Goal: Task Accomplishment & Management: Use online tool/utility

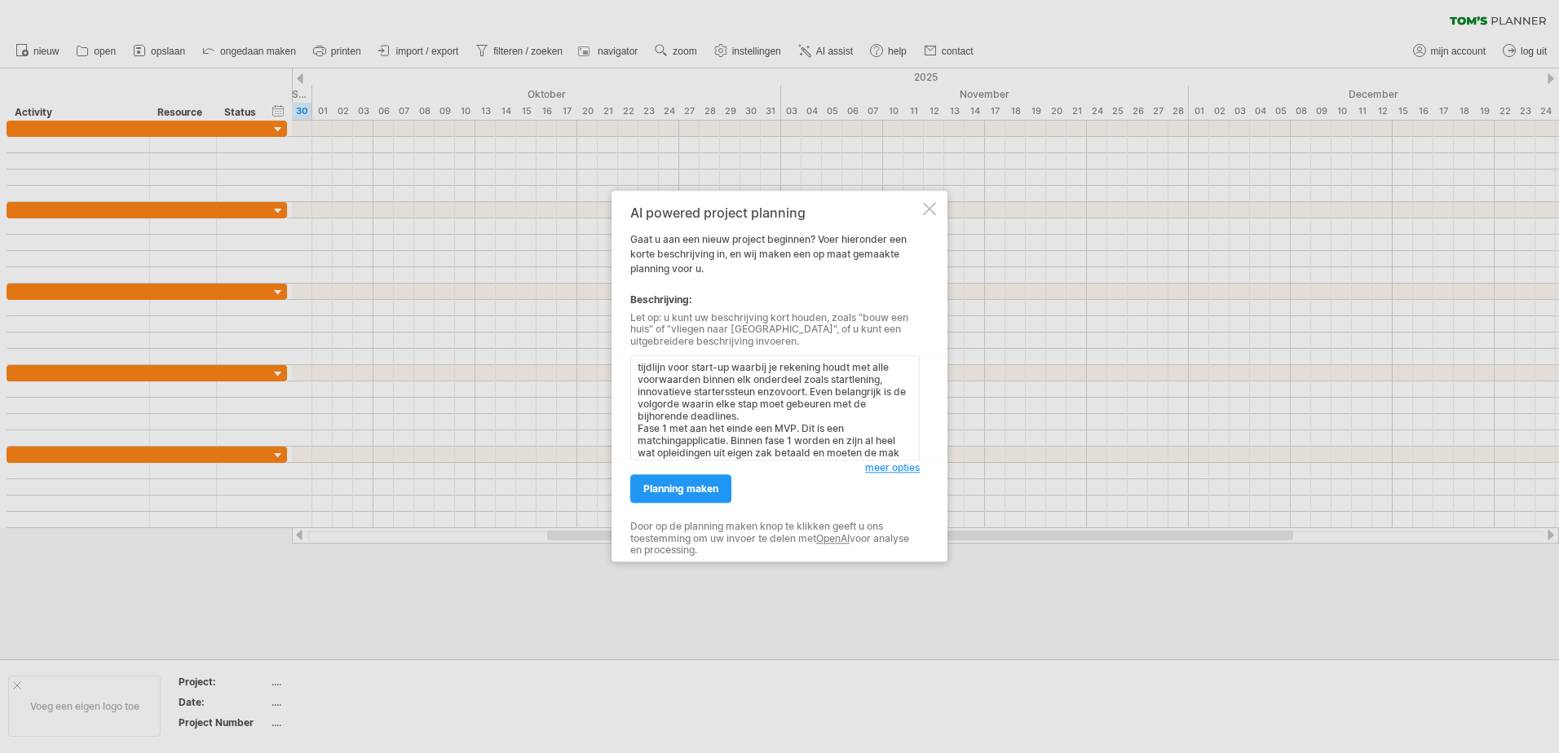
scroll to position [14, 0]
paste textarea "[URL][DOMAIN_NAME]"
paste textarea "[URL][DOMAIN_NAME]."
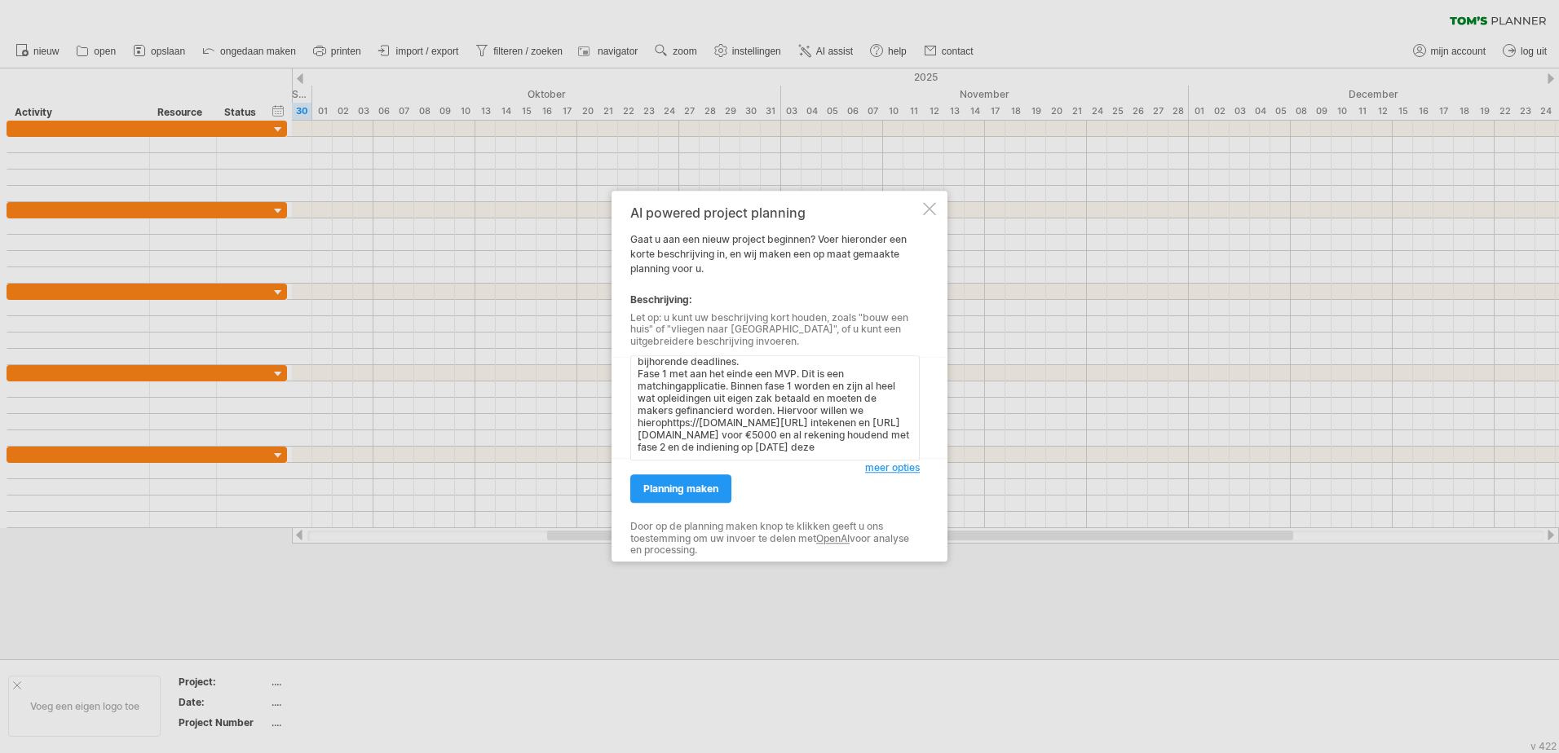
paste textarea "[URL][DOMAIN_NAME]"
click at [822, 441] on textarea "tijdlijn voor start-up waarbij je rekening houdt met alle voorwaarden binnen el…" at bounding box center [774, 408] width 289 height 105
type textarea "loremips dolo sitam-co adipisc el seddoeiu tempo inc utla etdoloremag aliqua en…"
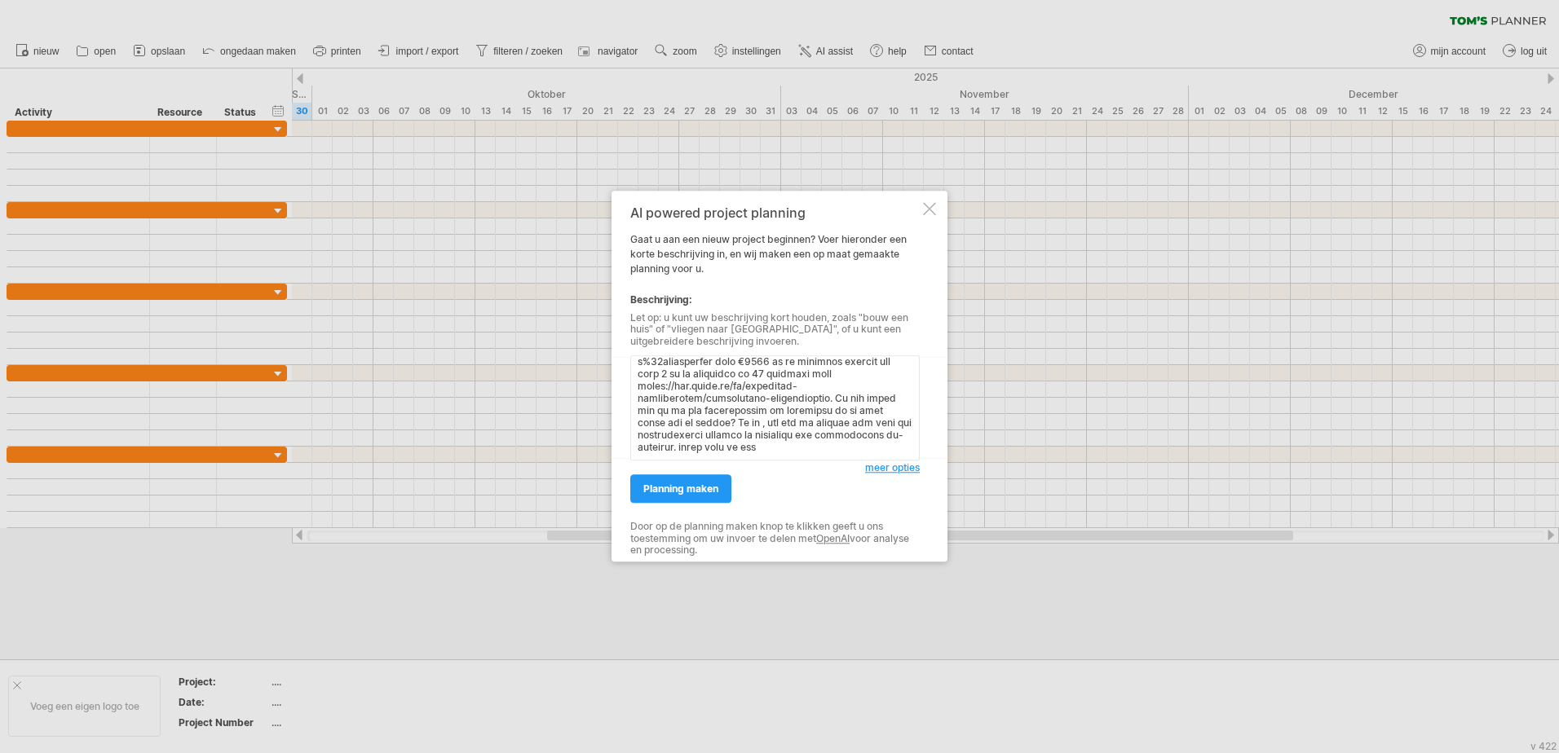
click at [868, 468] on span "meer opties" at bounding box center [892, 468] width 55 height 12
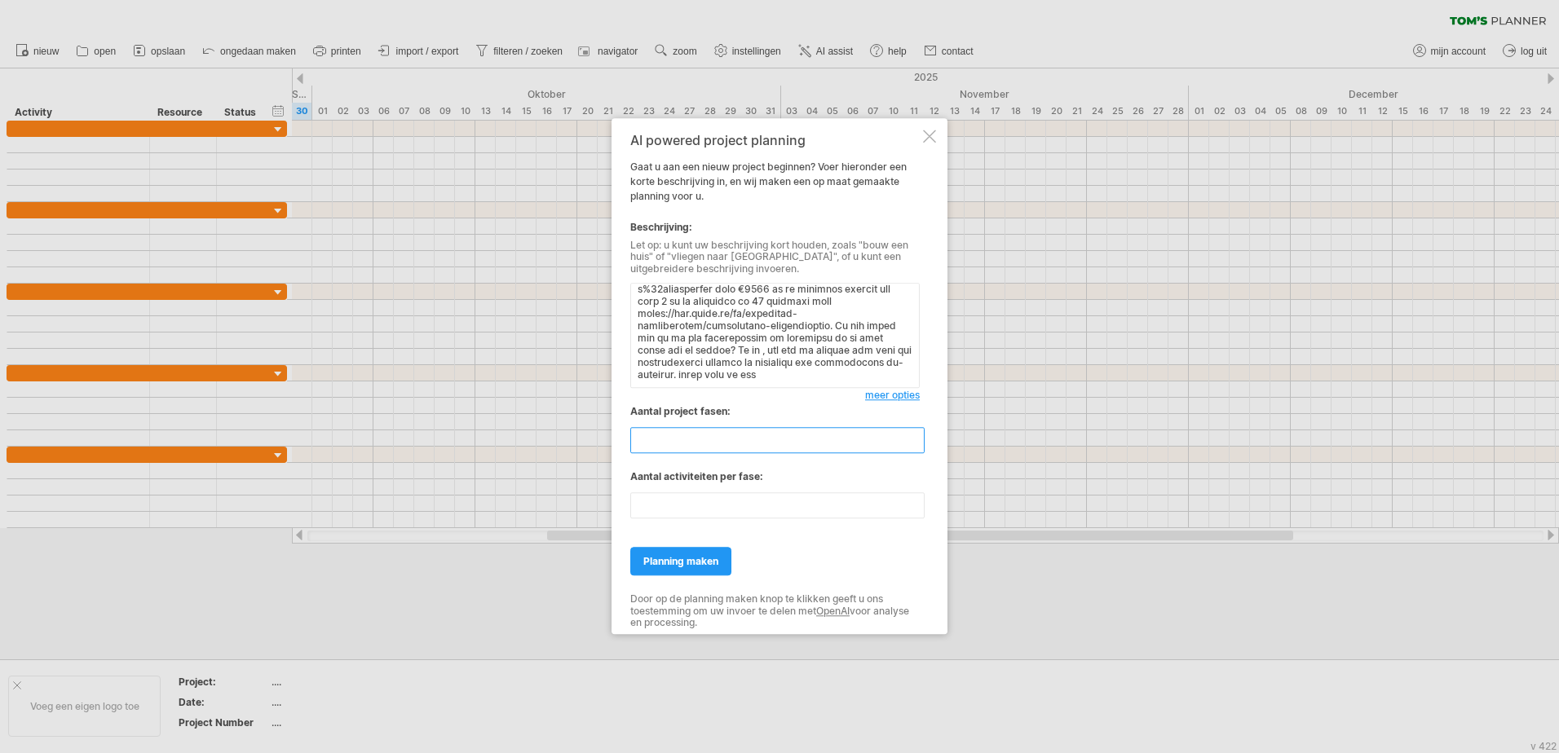
click at [914, 447] on input "*" at bounding box center [777, 441] width 294 height 26
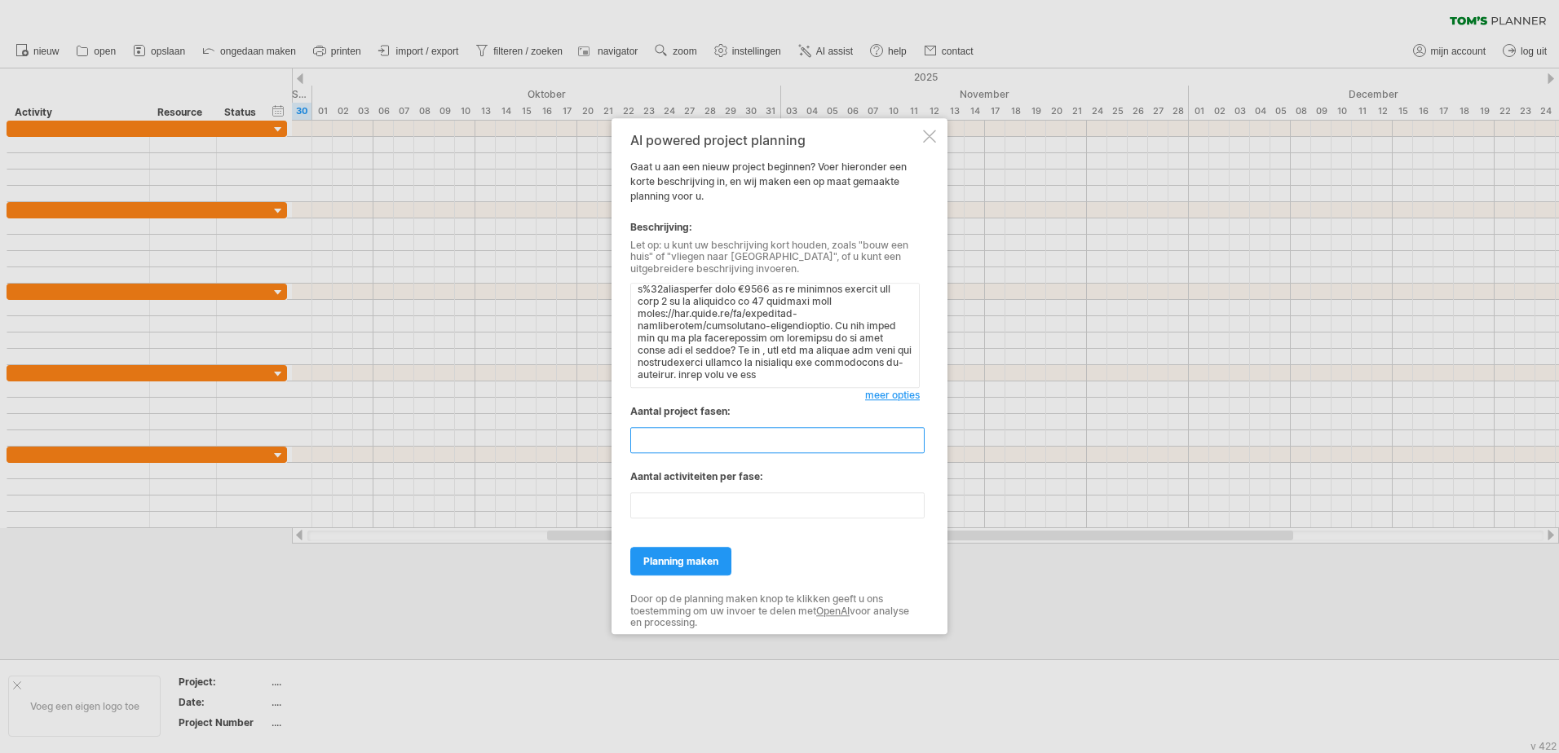
click at [914, 447] on input "*" at bounding box center [777, 441] width 294 height 26
type input "*"
click at [914, 447] on input "*" at bounding box center [777, 441] width 294 height 26
click at [673, 499] on input "**" at bounding box center [777, 506] width 294 height 26
type input "*"
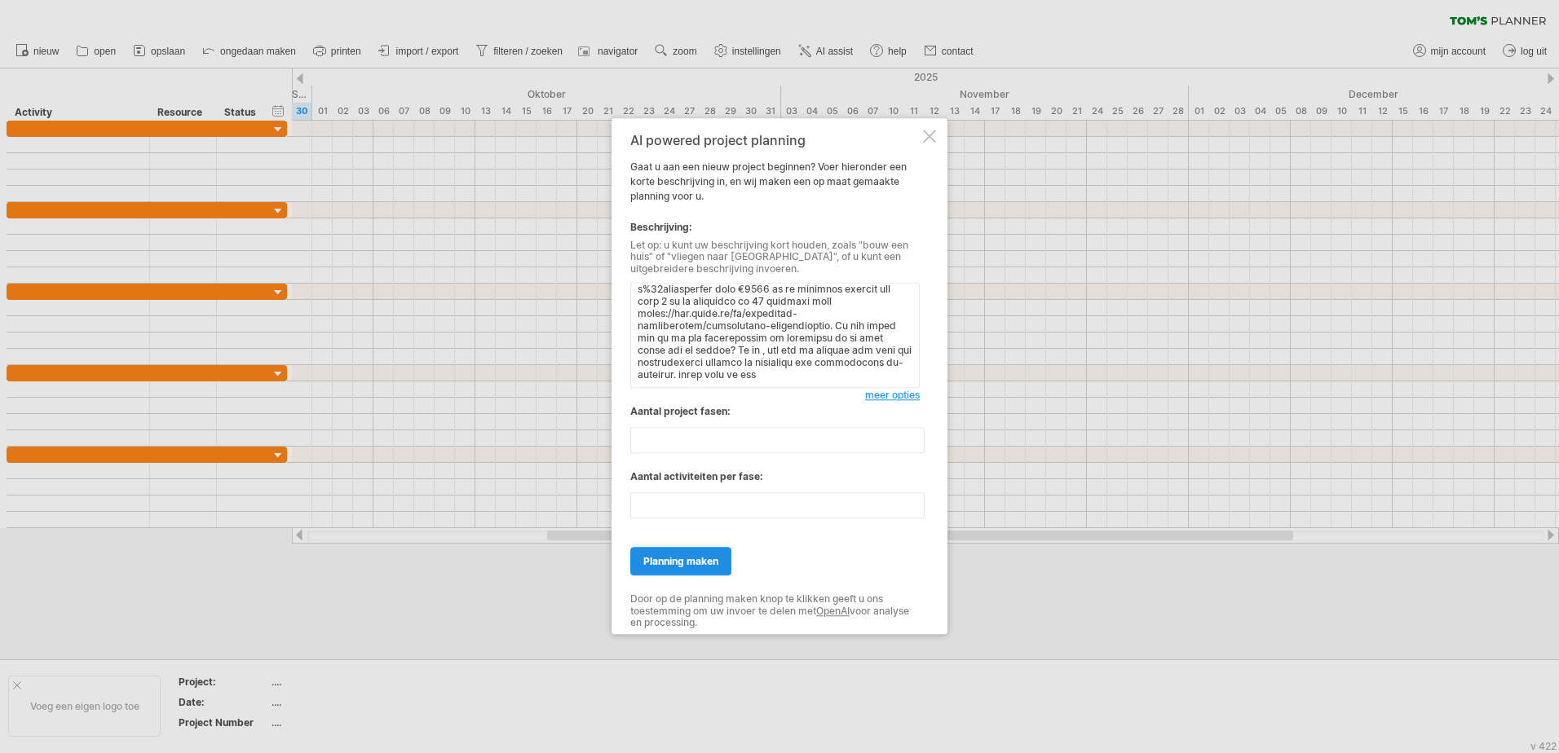
click at [659, 560] on span "planning maken" at bounding box center [680, 562] width 75 height 12
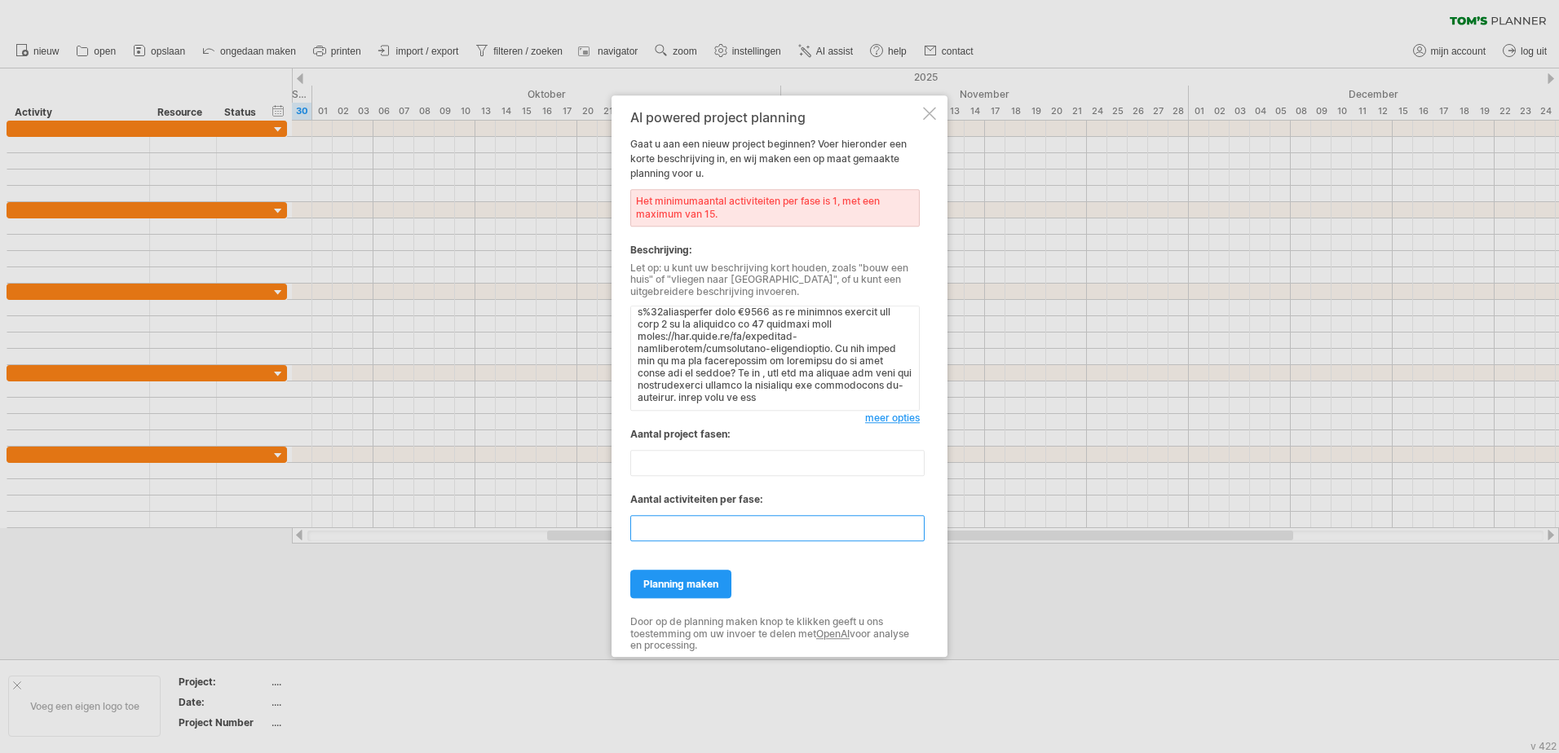
click at [639, 530] on input "number" at bounding box center [777, 529] width 294 height 26
type input "*"
click at [637, 591] on link "planning maken" at bounding box center [680, 585] width 101 height 29
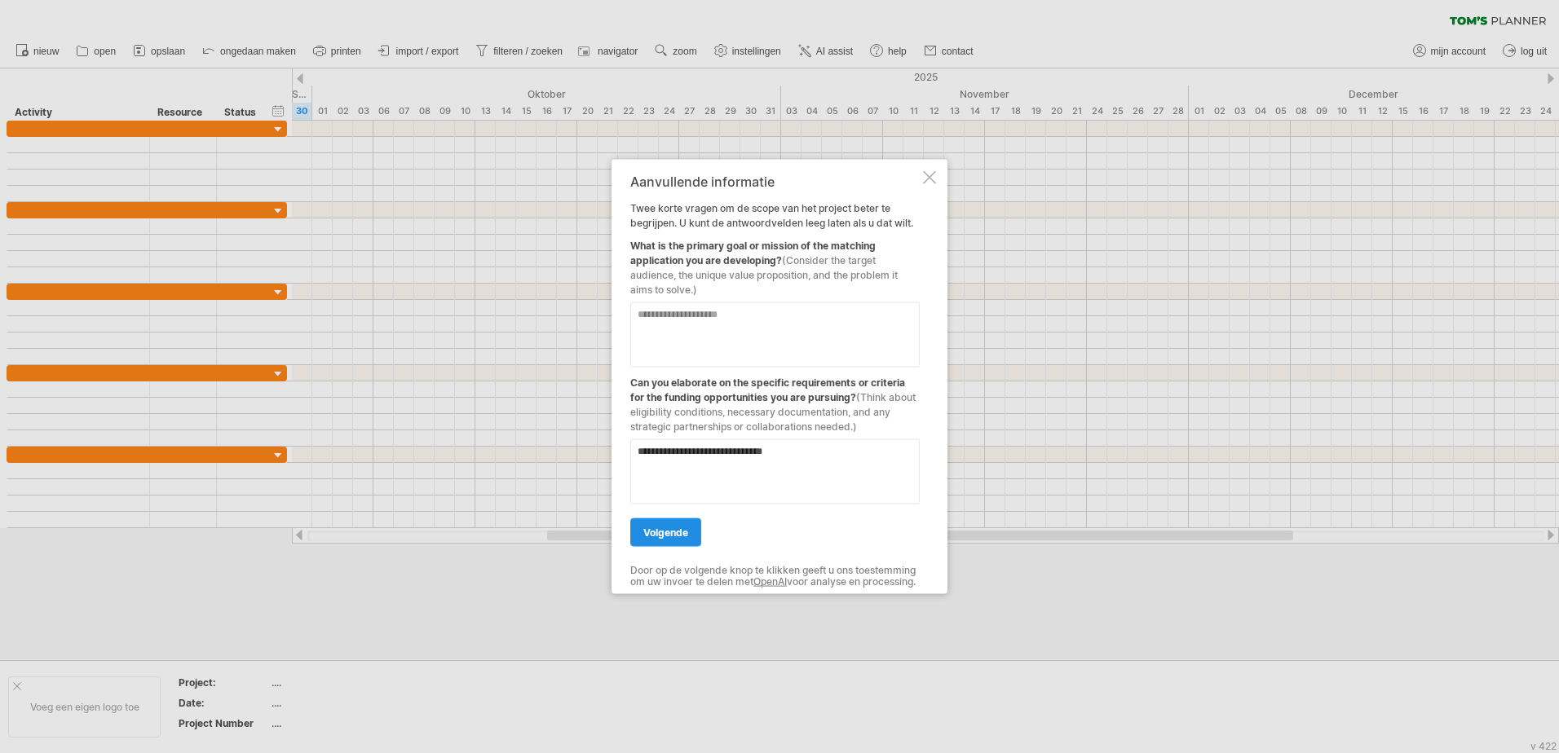
type textarea "**********"
click at [660, 527] on span "volgende" at bounding box center [665, 533] width 45 height 12
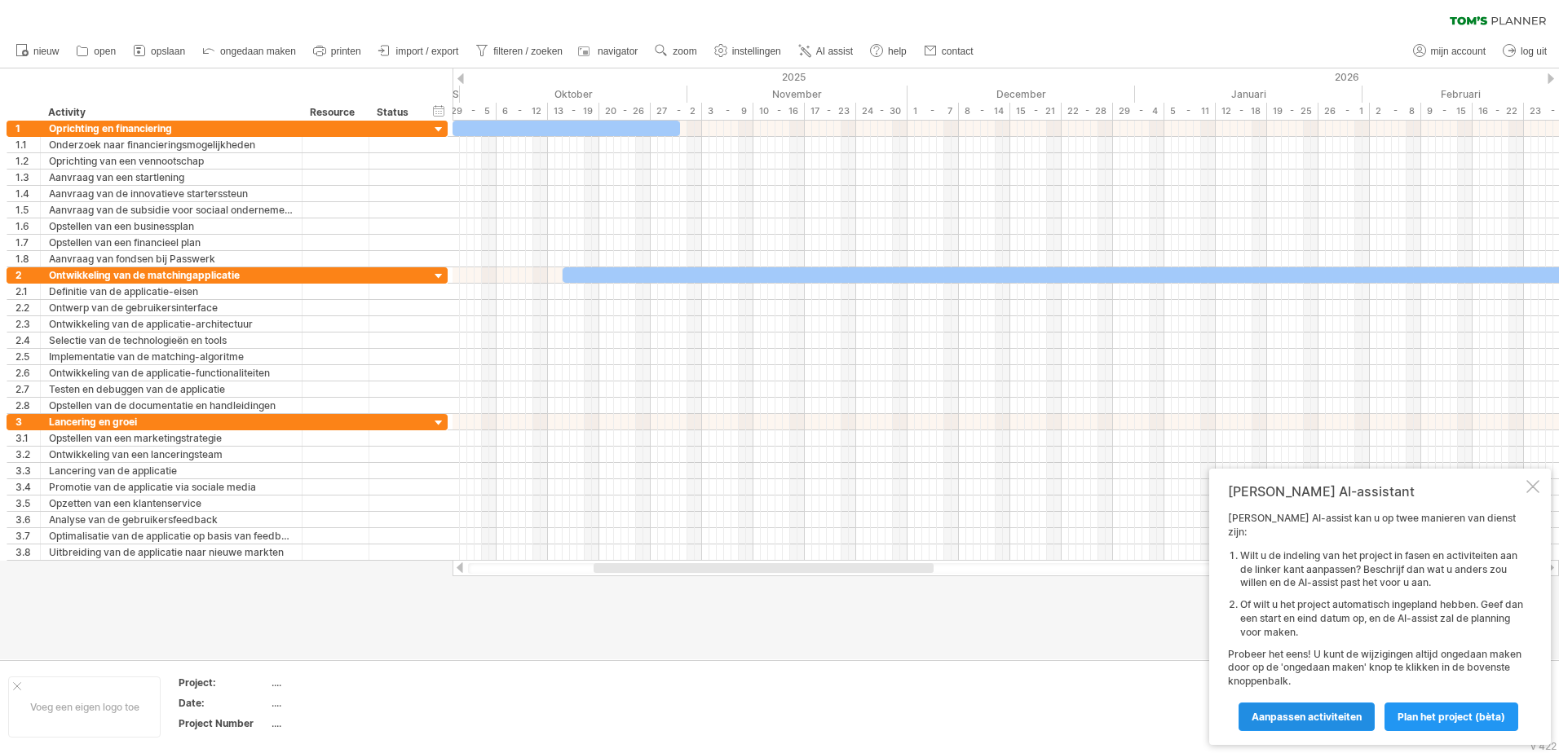
click at [1276, 713] on span "Aanpassen activiteiten" at bounding box center [1306, 717] width 110 height 12
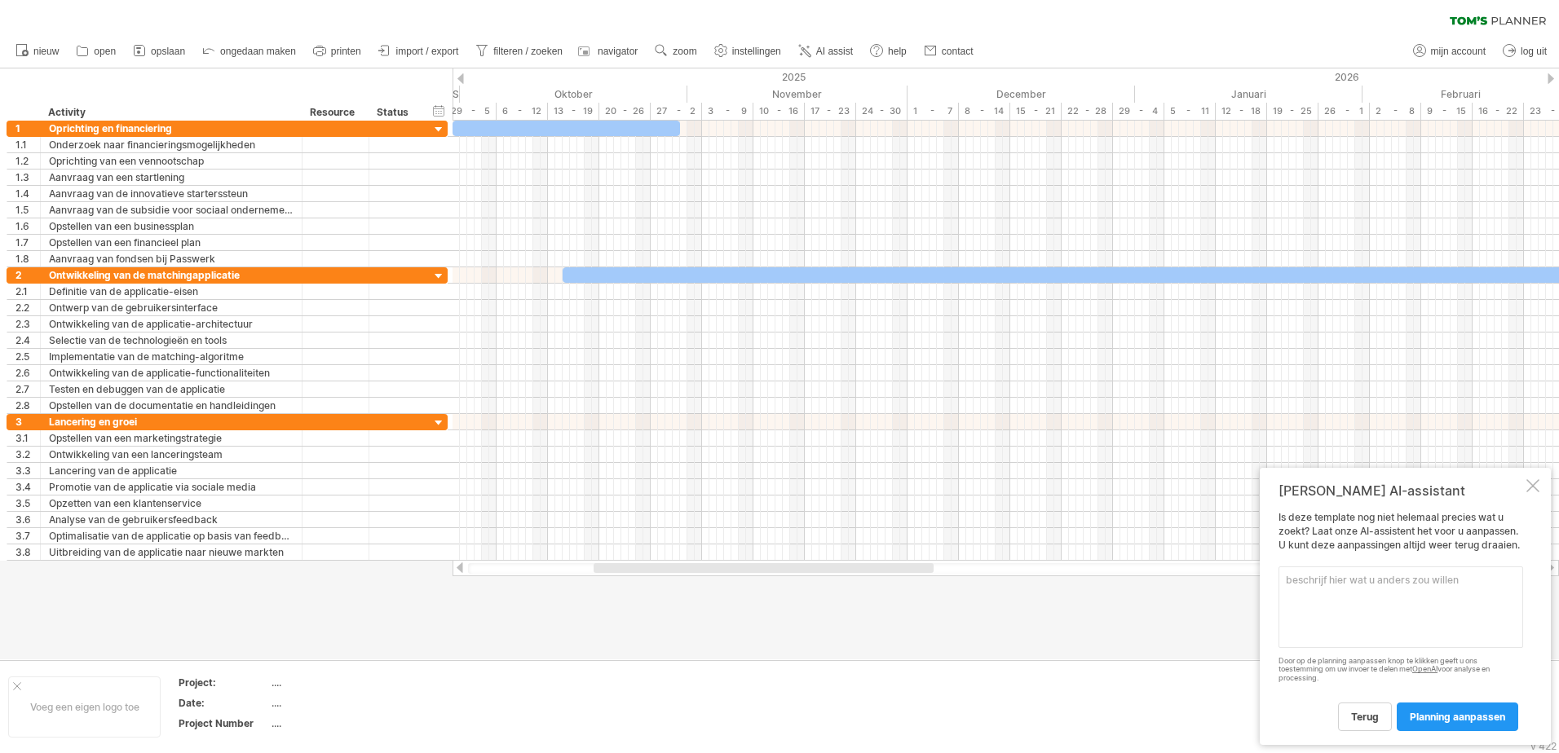
click at [1313, 591] on textarea at bounding box center [1400, 608] width 245 height 82
click at [1295, 580] on textarea "In fase 1 willen we al wat inkomen genereren" at bounding box center [1400, 608] width 245 height 82
click at [1384, 580] on textarea "In de helft van fase 1 willen we al wat inkomen genereren" at bounding box center [1400, 608] width 245 height 82
click at [1413, 595] on textarea "In de helft van fase 1 (over 1,5 maand, willen we al wat inkomen genereren" at bounding box center [1400, 608] width 245 height 82
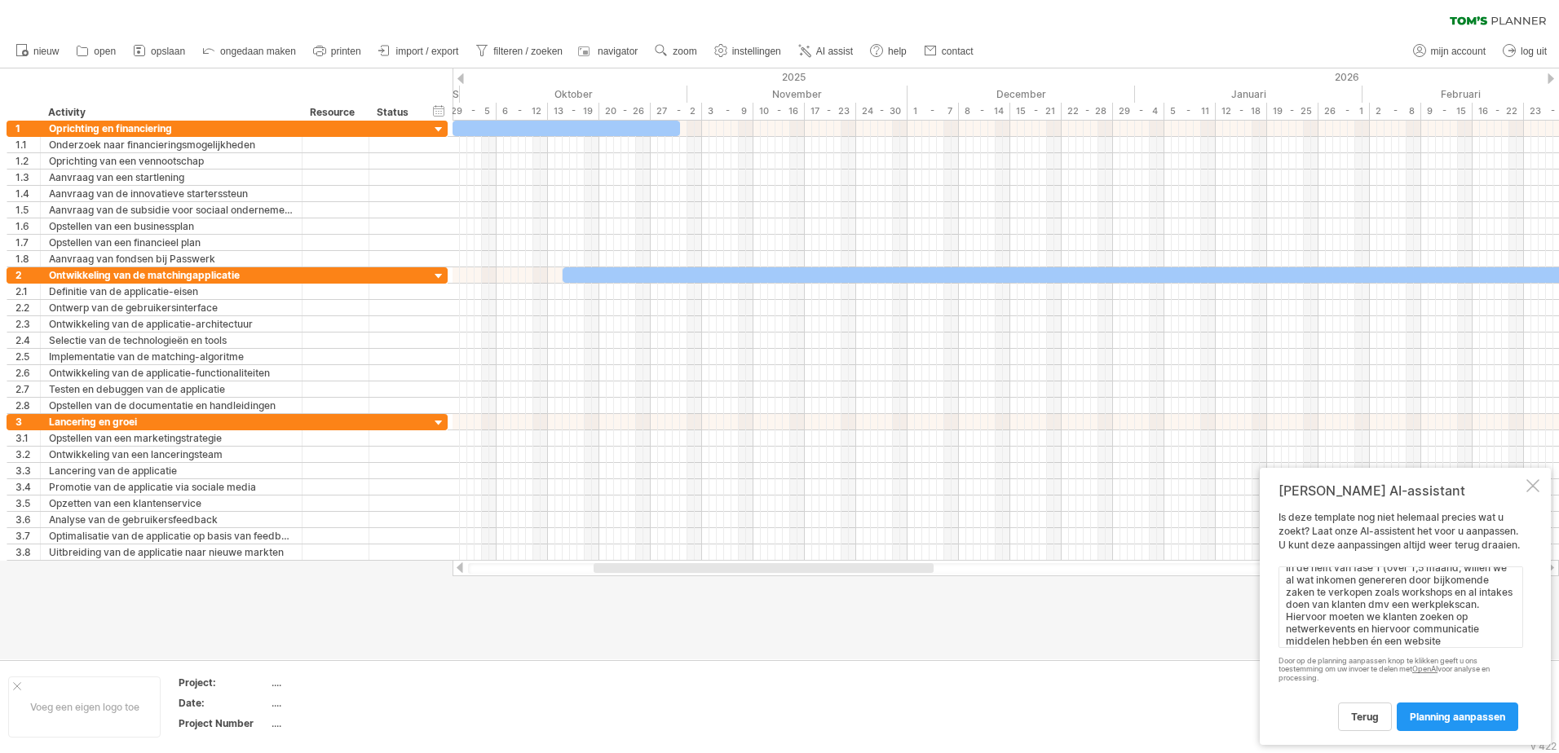
scroll to position [24, 0]
type textarea "In de helft van fase 1 (over 1,5 maand, willen we al wat inkomen genereren door…"
click at [1481, 722] on span "planning aanpassen" at bounding box center [1457, 717] width 95 height 12
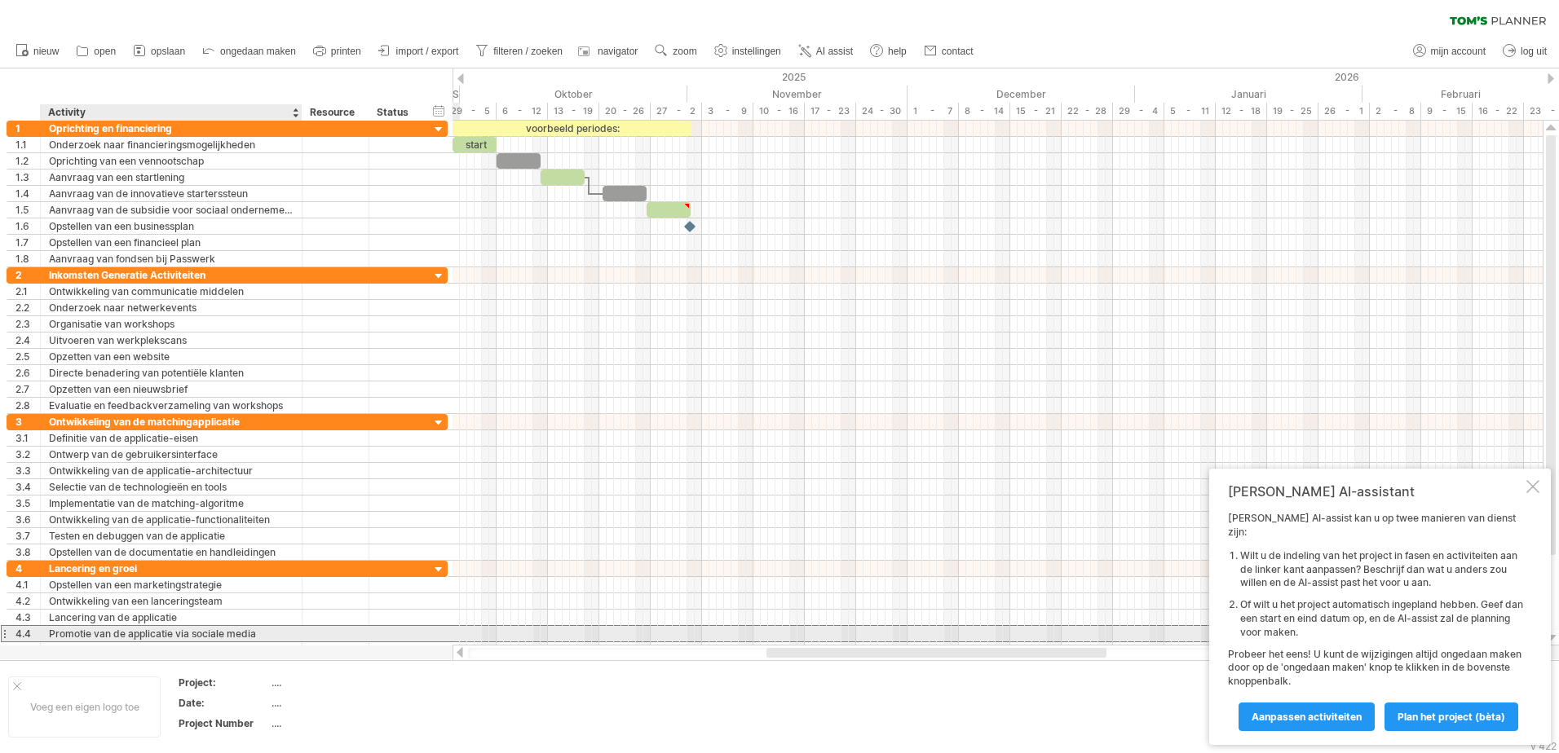
click at [285, 633] on div "Promotie van de applicatie via sociale media" at bounding box center [171, 633] width 245 height 15
type input "*"
type input "**********"
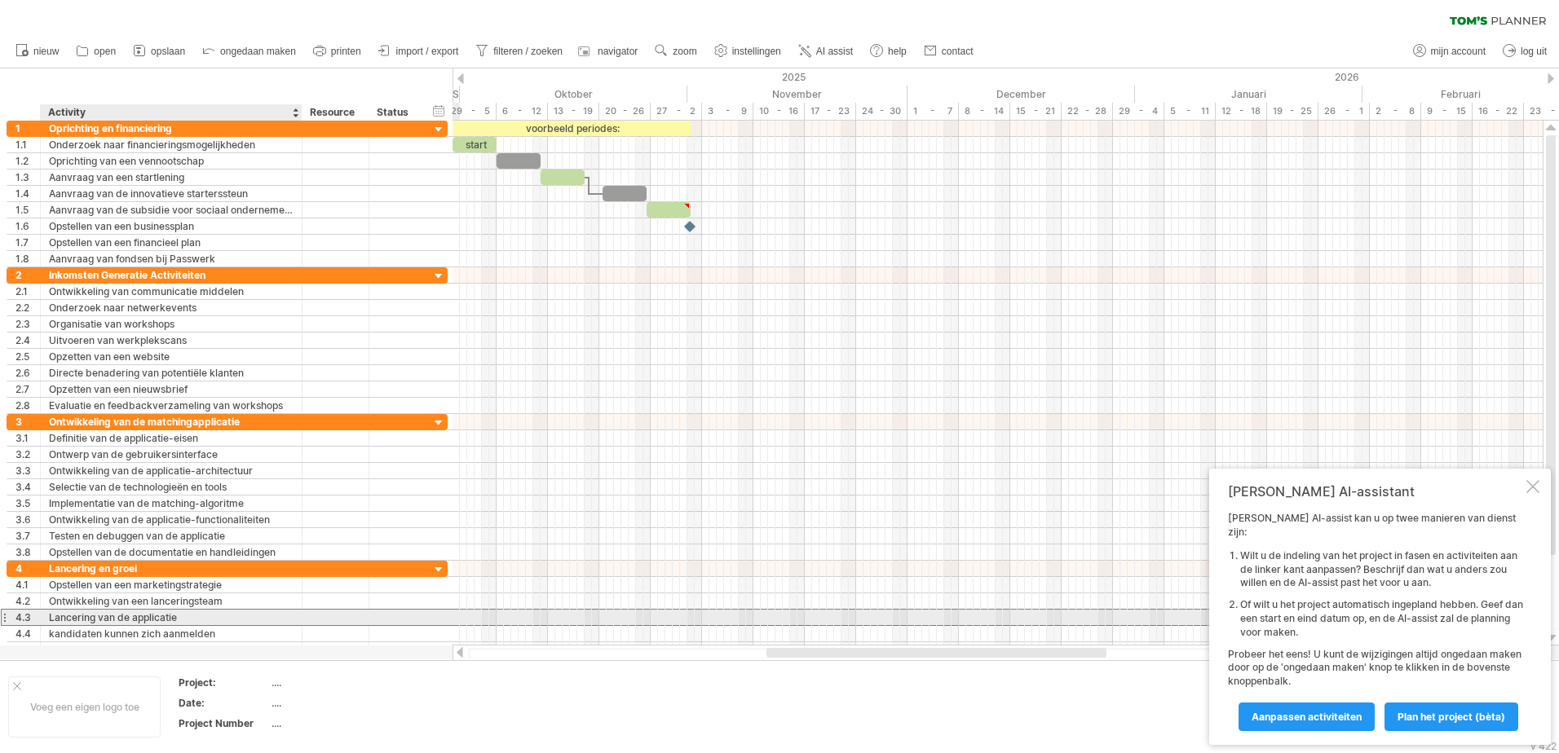
click at [203, 616] on div "Lancering van de applicatie" at bounding box center [171, 617] width 245 height 15
type input "*"
type input "**********"
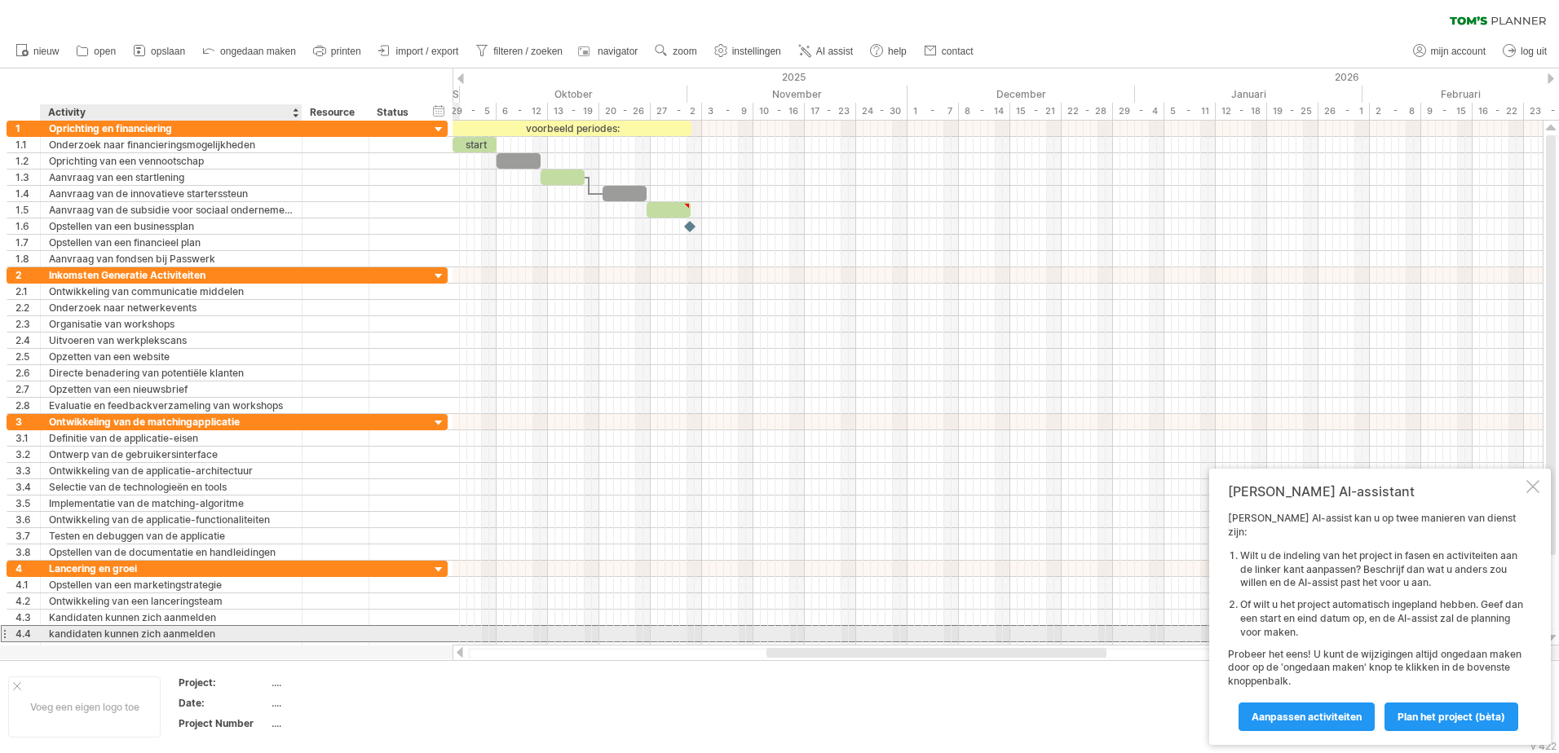
click at [219, 633] on div "kandidaten kunnen zich aanmelden" at bounding box center [171, 633] width 245 height 15
type input "*"
click at [51, 629] on input "**********" at bounding box center [171, 633] width 245 height 15
type input "**********"
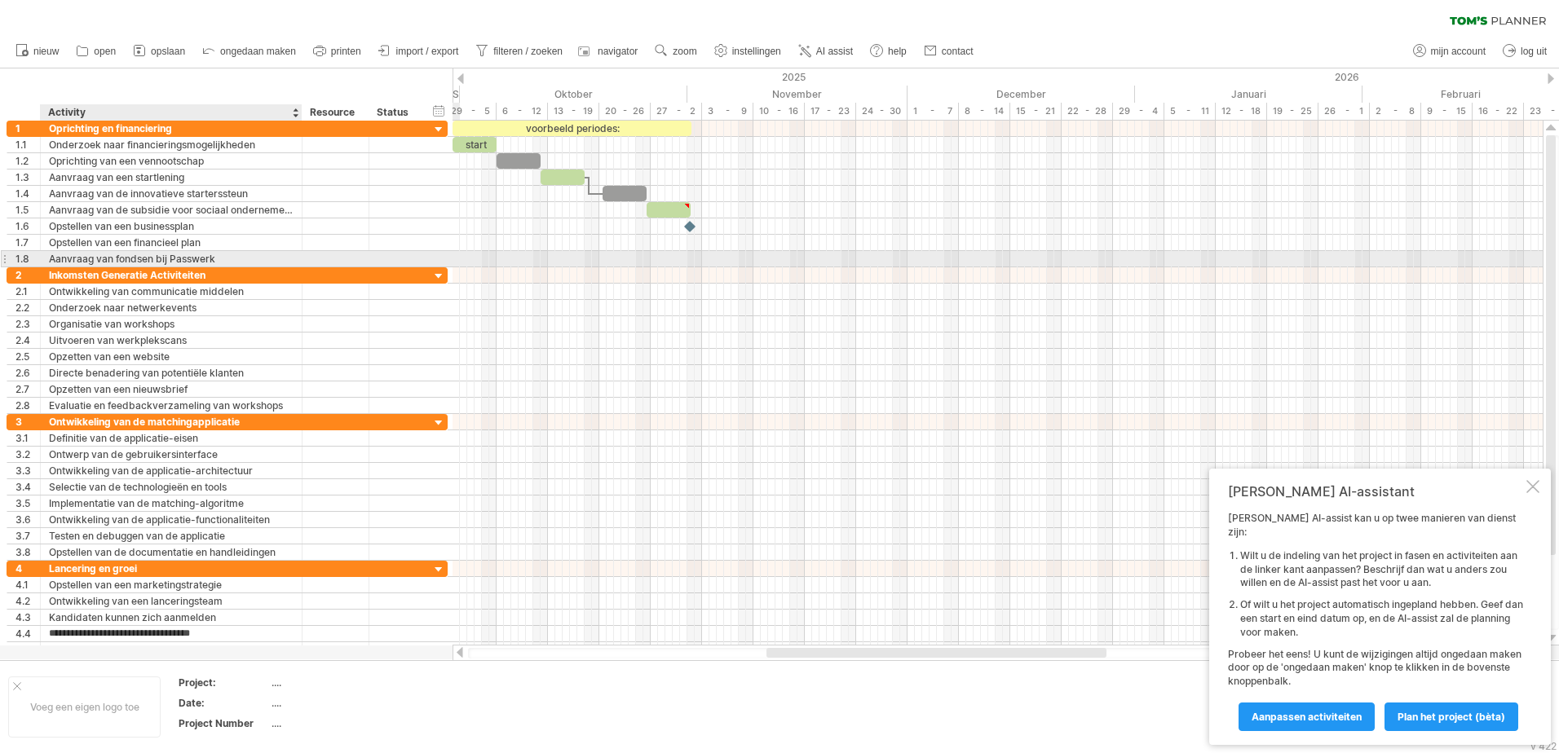
click at [54, 264] on div "Aanvraag van fondsen bij Passwerk" at bounding box center [171, 258] width 245 height 15
click at [236, 276] on div "Inkomsten Generatie Activiteiten" at bounding box center [171, 274] width 245 height 15
type input "**********"
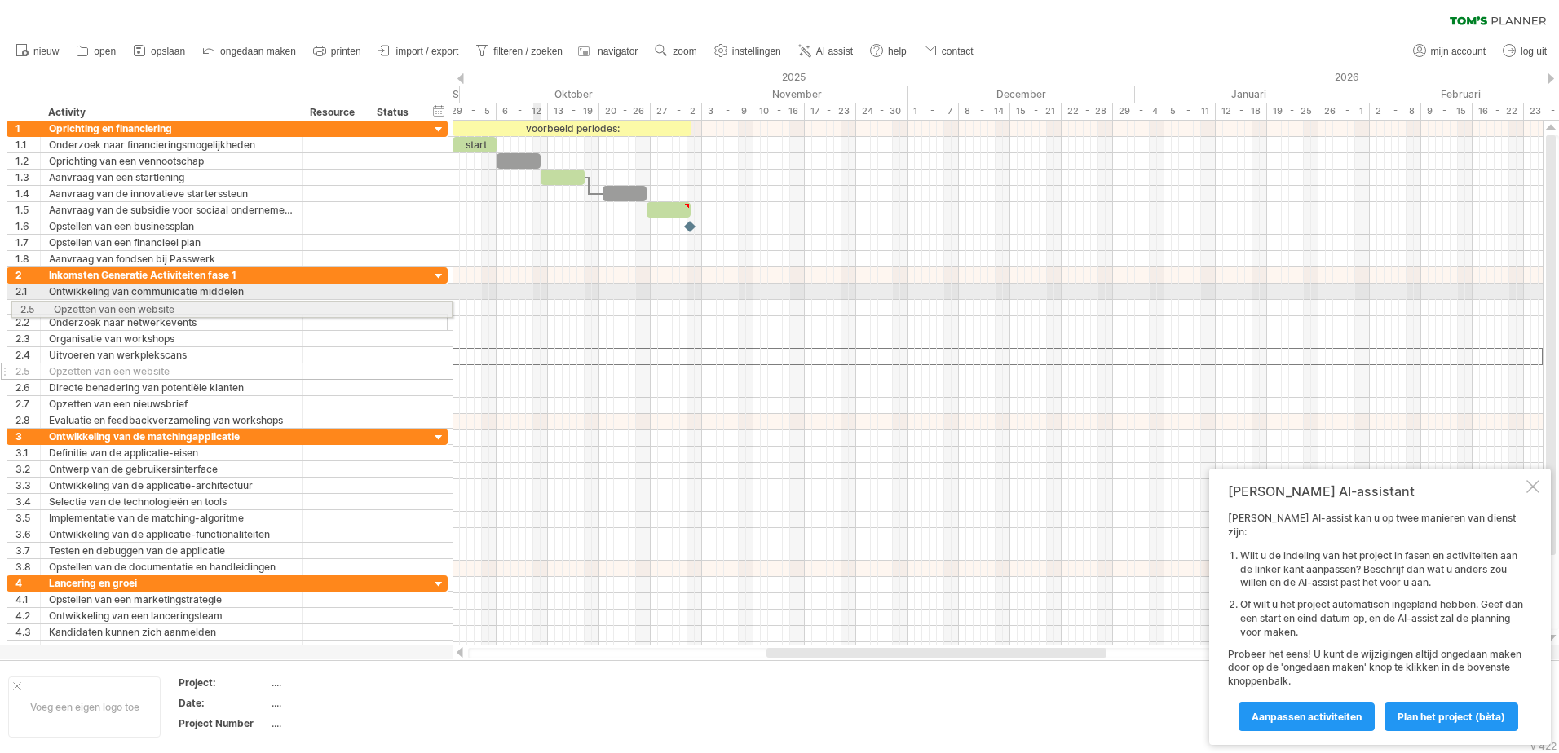
drag, startPoint x: 2, startPoint y: 357, endPoint x: 2, endPoint y: 307, distance: 50.5
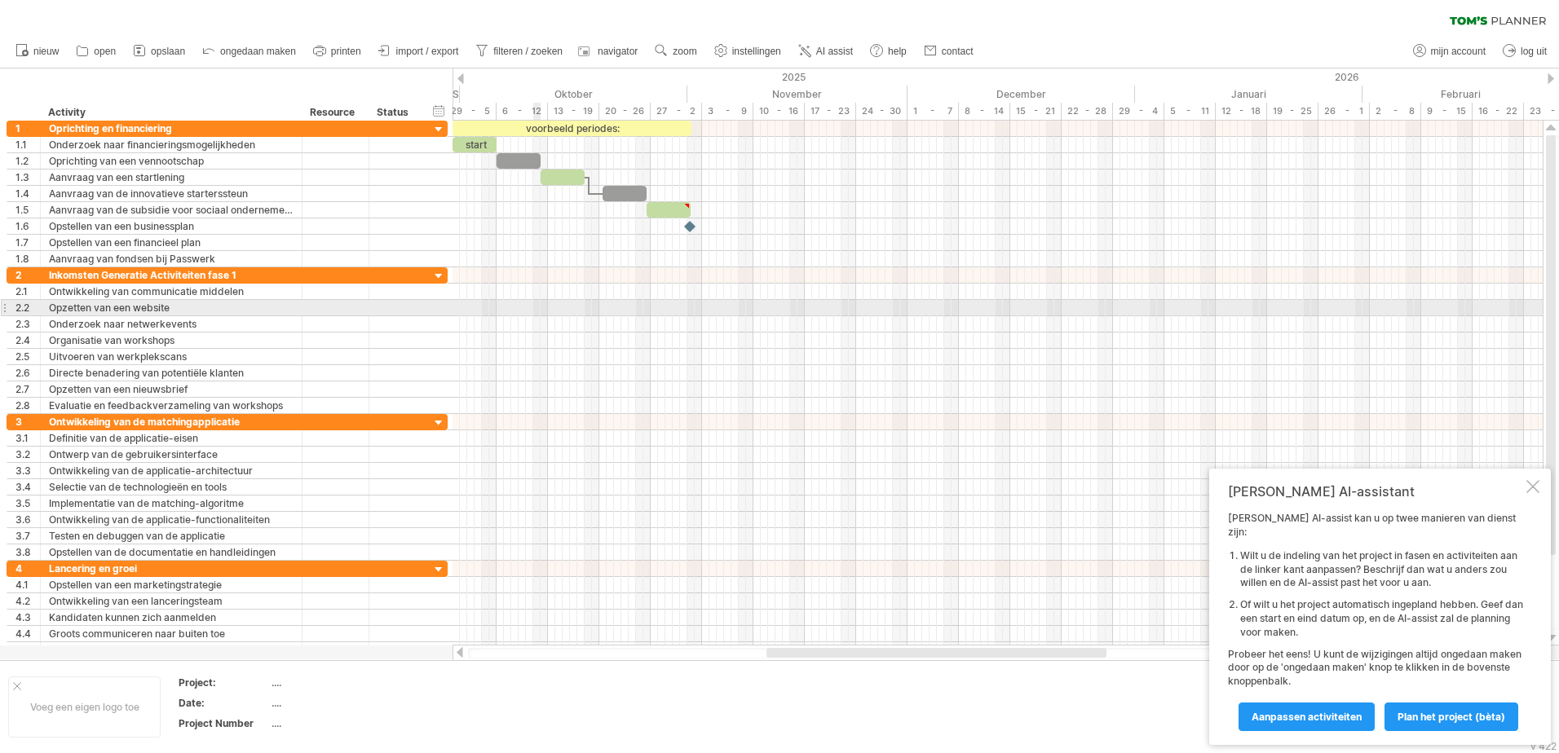
click at [2, 307] on div at bounding box center [4, 307] width 7 height 17
click at [103, 324] on div "Onderzoek naar netwerkevents" at bounding box center [171, 323] width 245 height 15
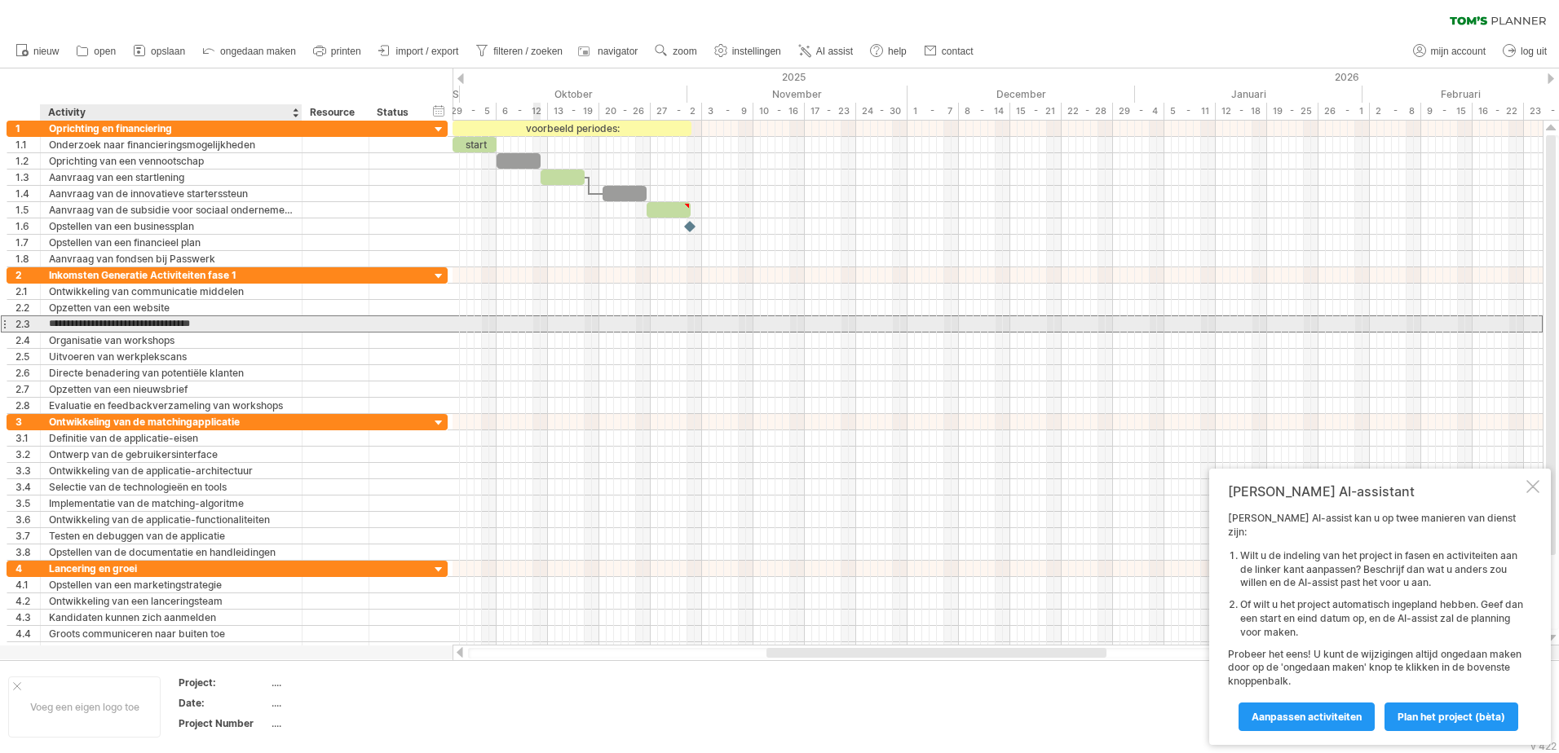
type input "**********"
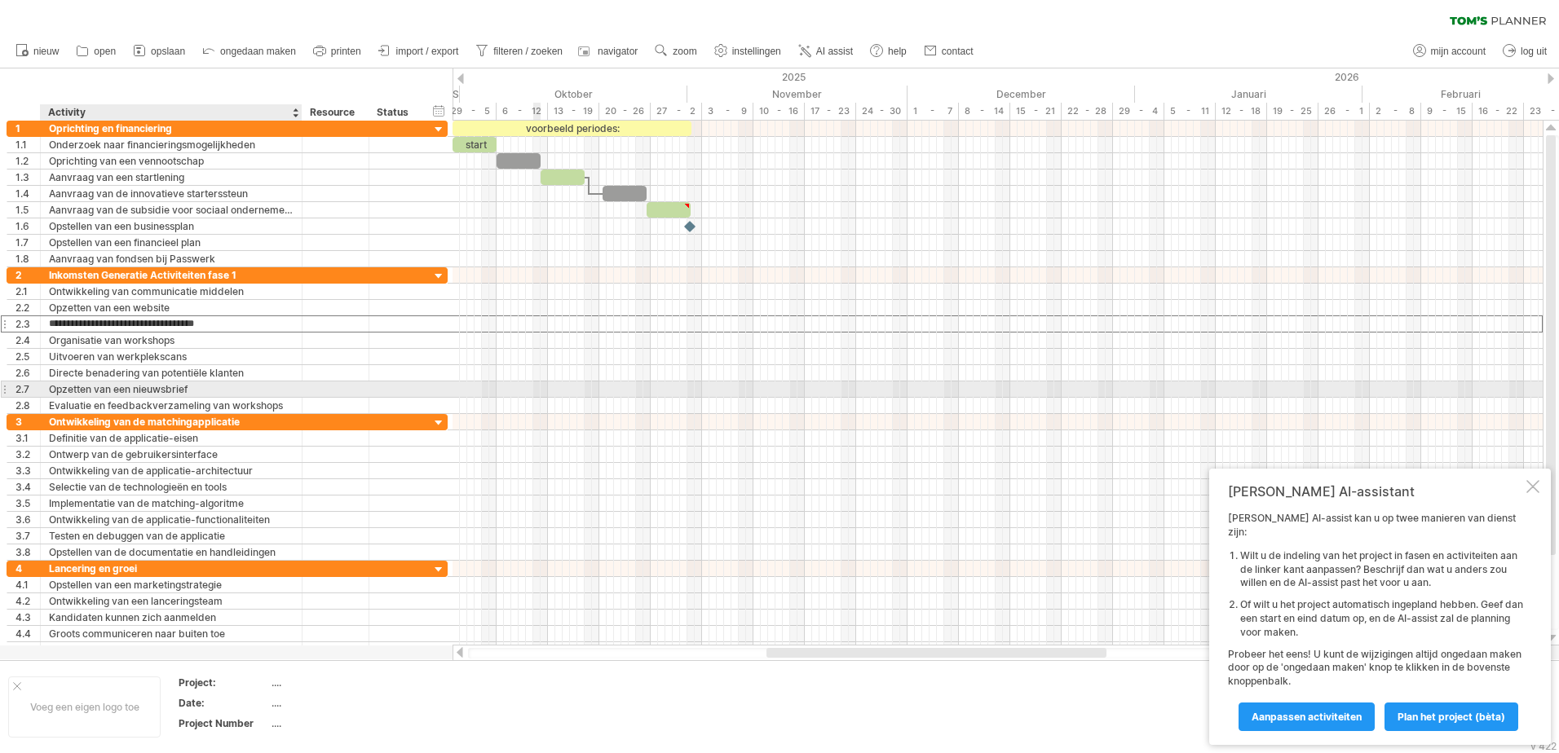
click at [201, 387] on div "Opzetten van een nieuwsbrief" at bounding box center [171, 389] width 245 height 15
type input "**********"
click at [1457, 51] on span "mijn account" at bounding box center [1458, 51] width 55 height 11
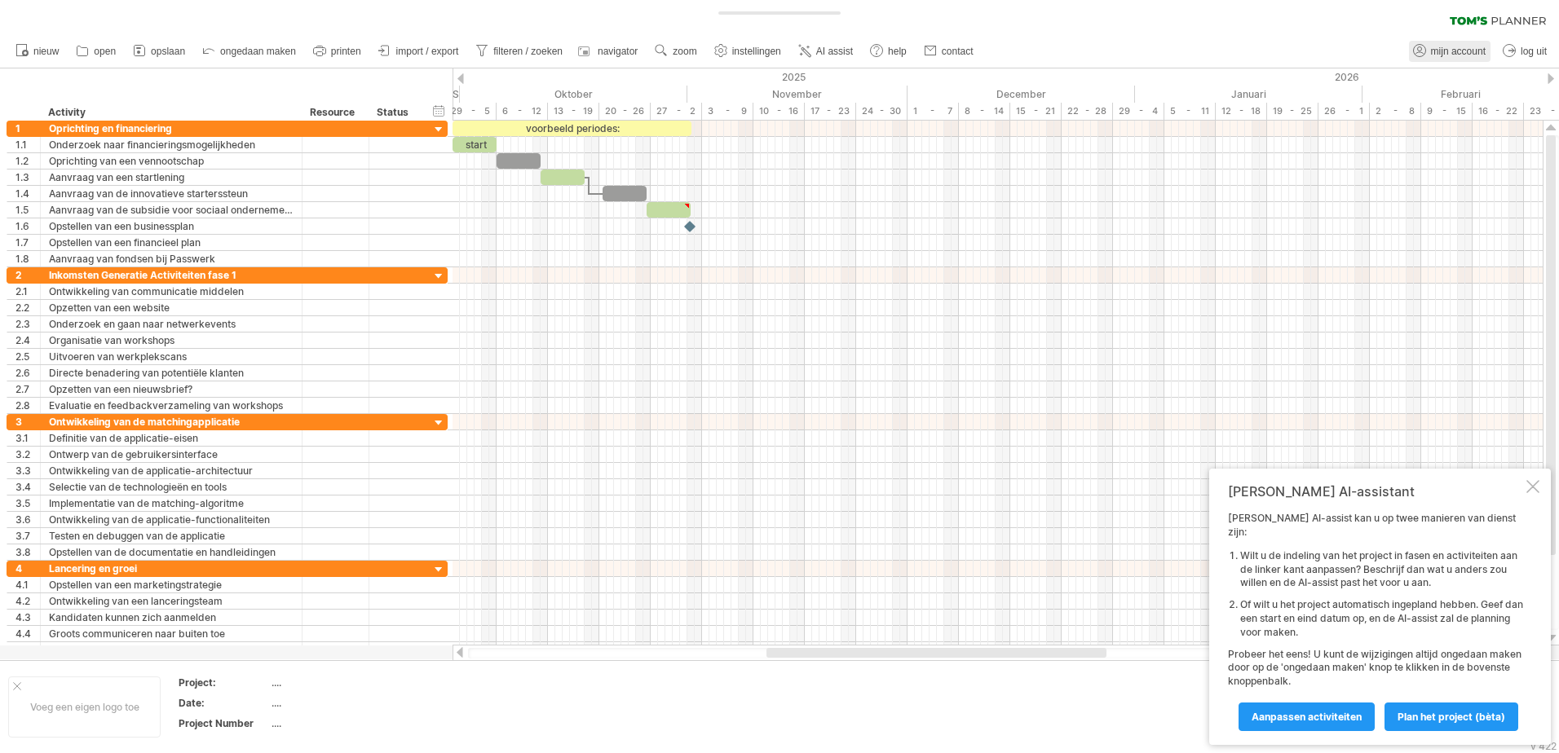
type input "**********"
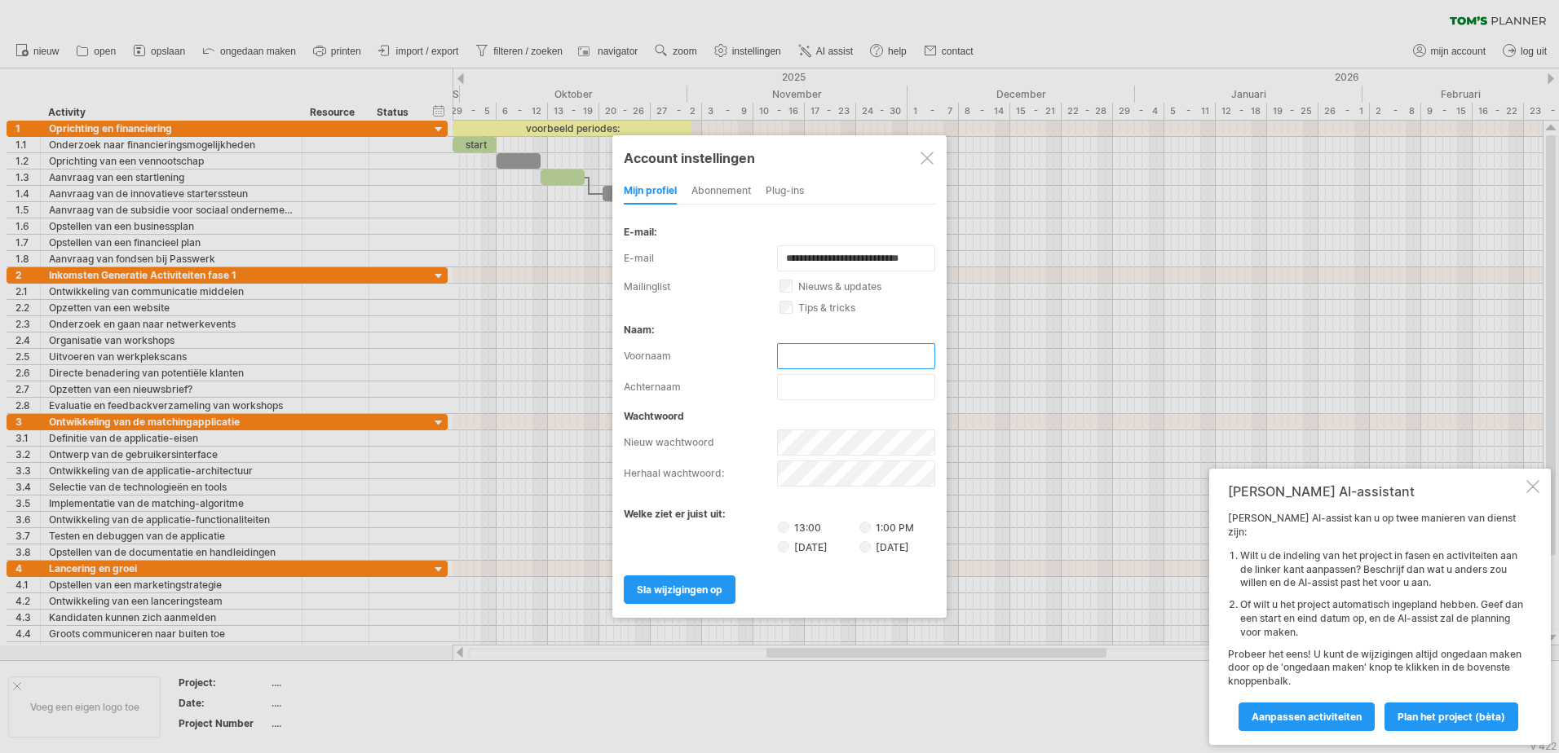
click at [863, 355] on input "text" at bounding box center [856, 356] width 158 height 26
type input "*******"
type input "********"
click at [713, 587] on span "sla wijzigingen op" at bounding box center [680, 590] width 86 height 12
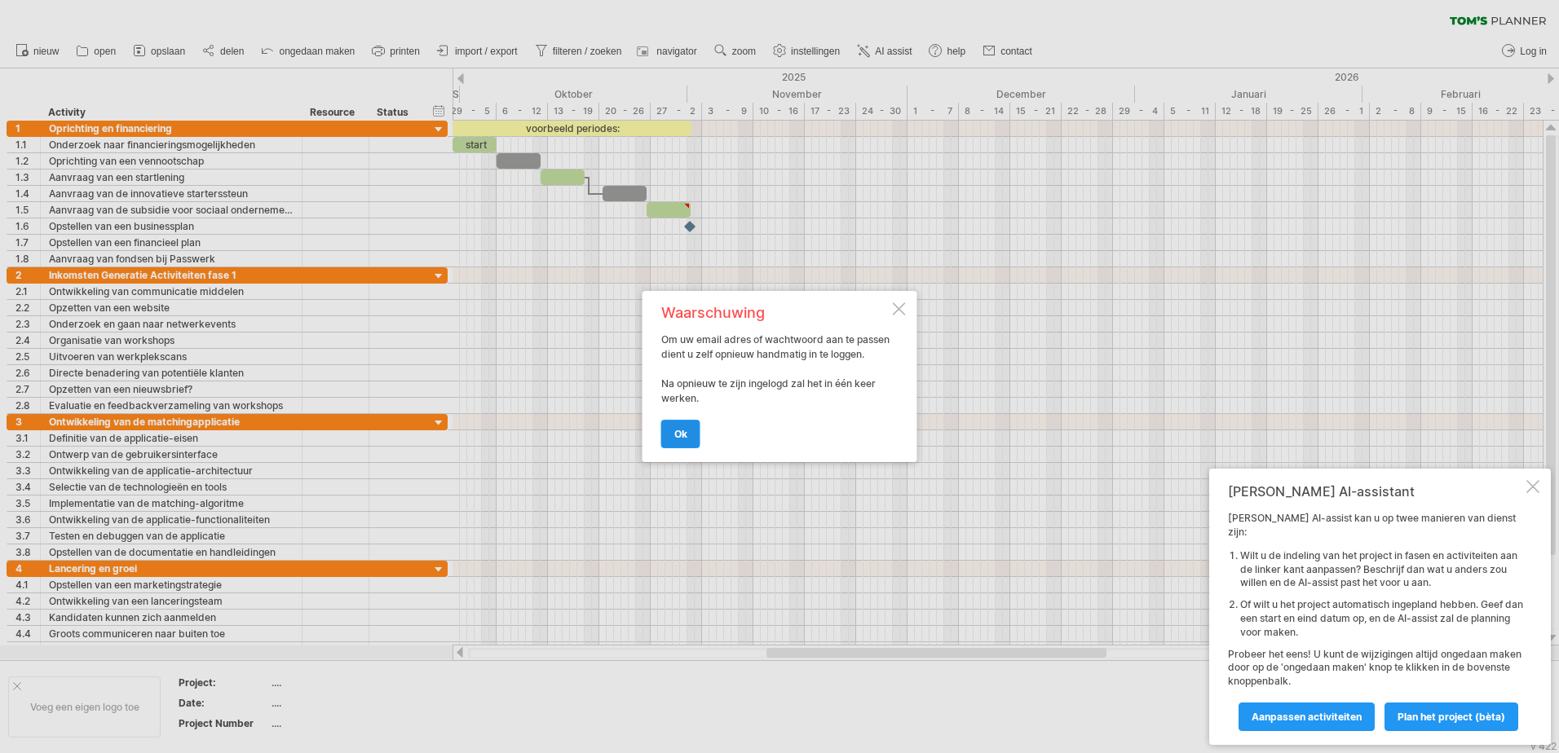
click at [679, 440] on span "ok" at bounding box center [680, 434] width 13 height 12
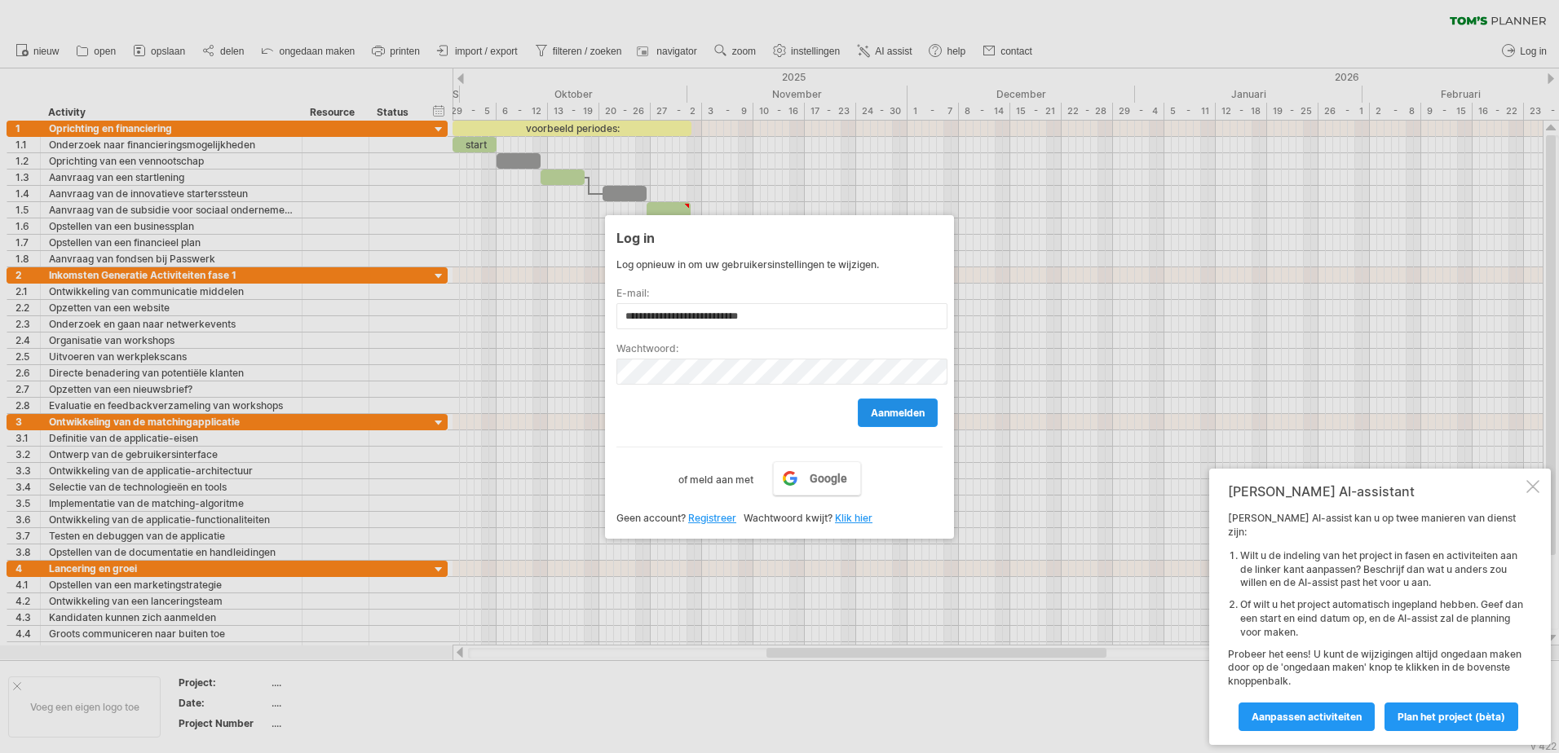
click at [887, 413] on span "aanmelden" at bounding box center [898, 413] width 54 height 12
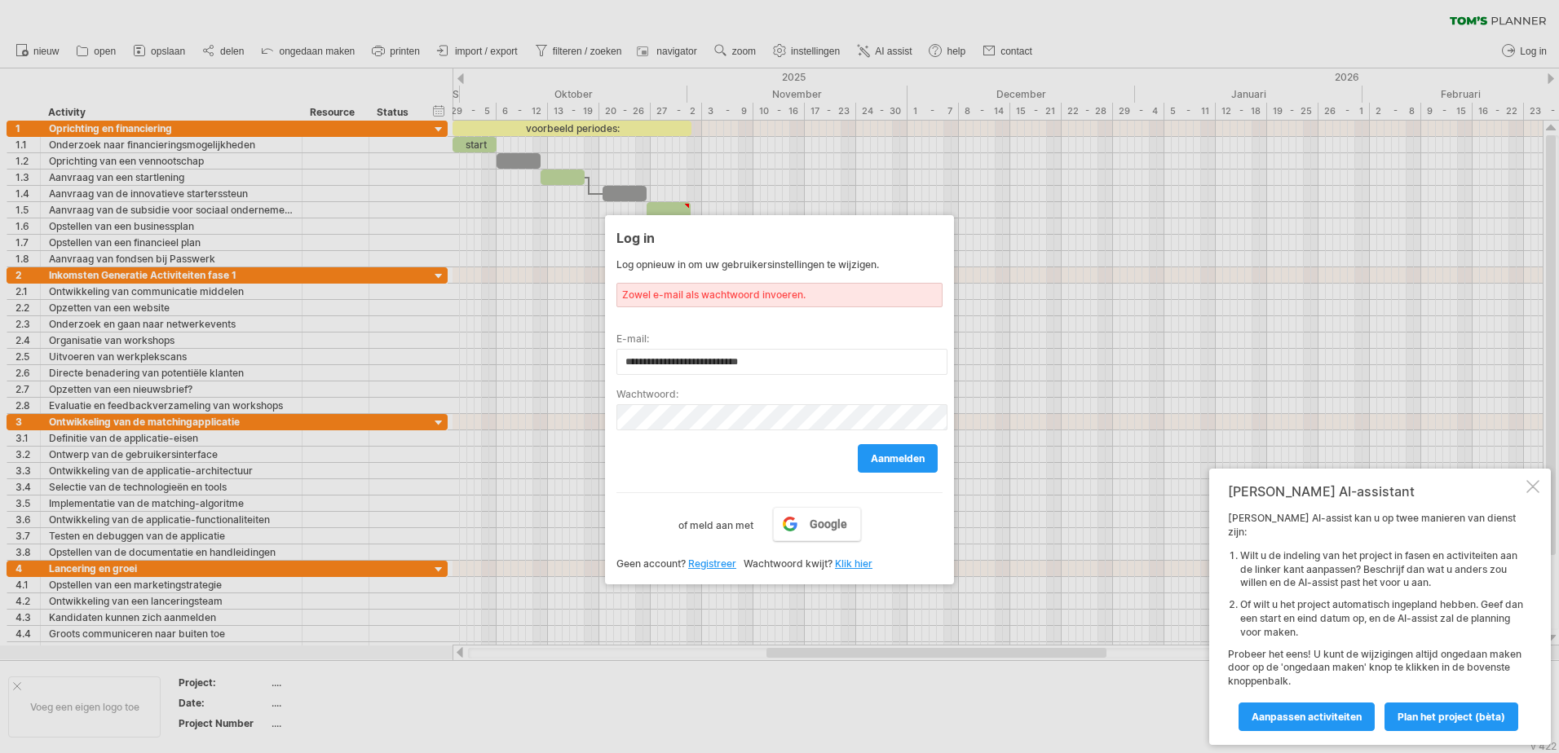
click at [706, 566] on link "Registreer" at bounding box center [712, 564] width 48 height 12
click at [922, 462] on span "aanmelden" at bounding box center [898, 458] width 54 height 12
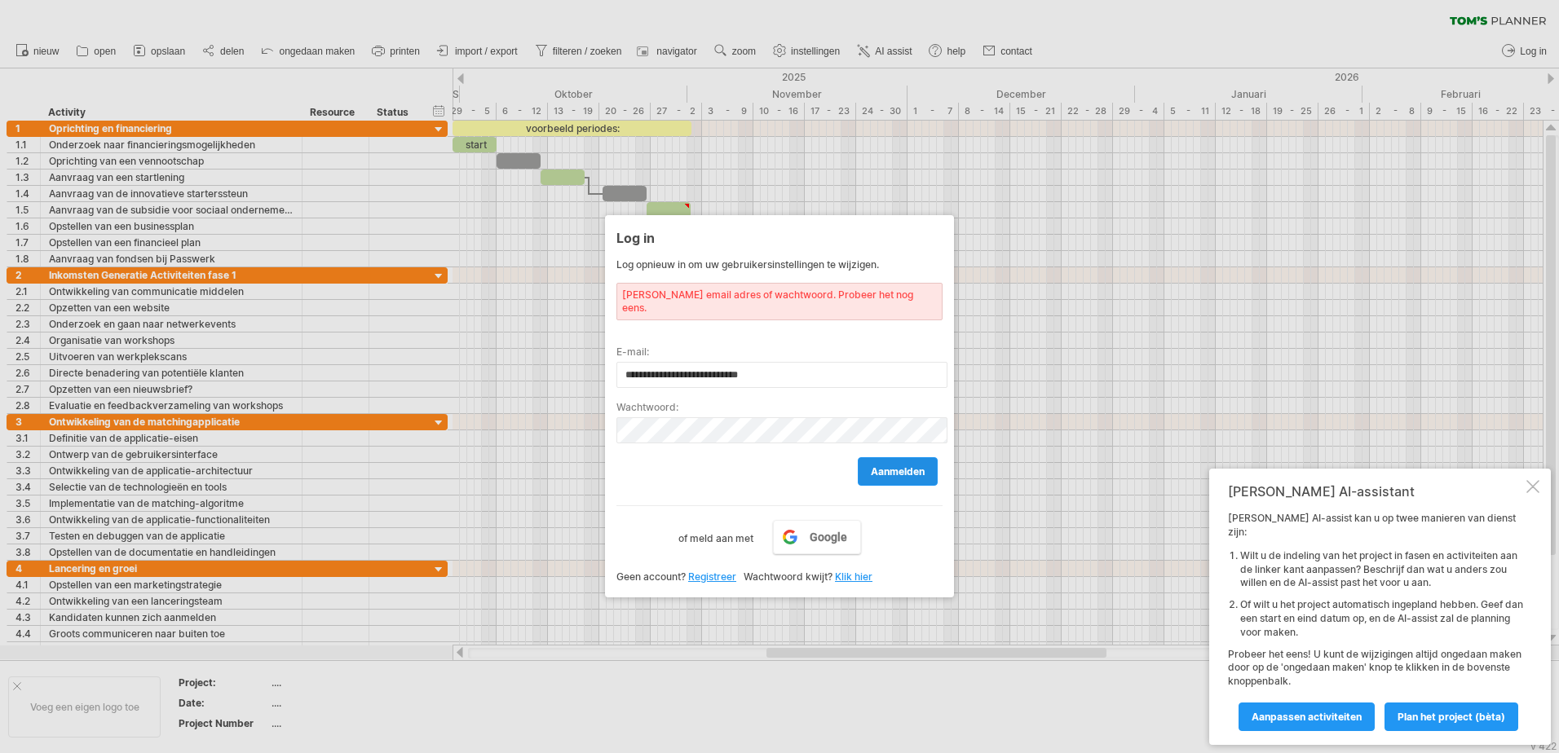
click at [922, 466] on span "aanmelden" at bounding box center [898, 472] width 54 height 12
click at [889, 466] on span "aanmelden" at bounding box center [898, 472] width 54 height 12
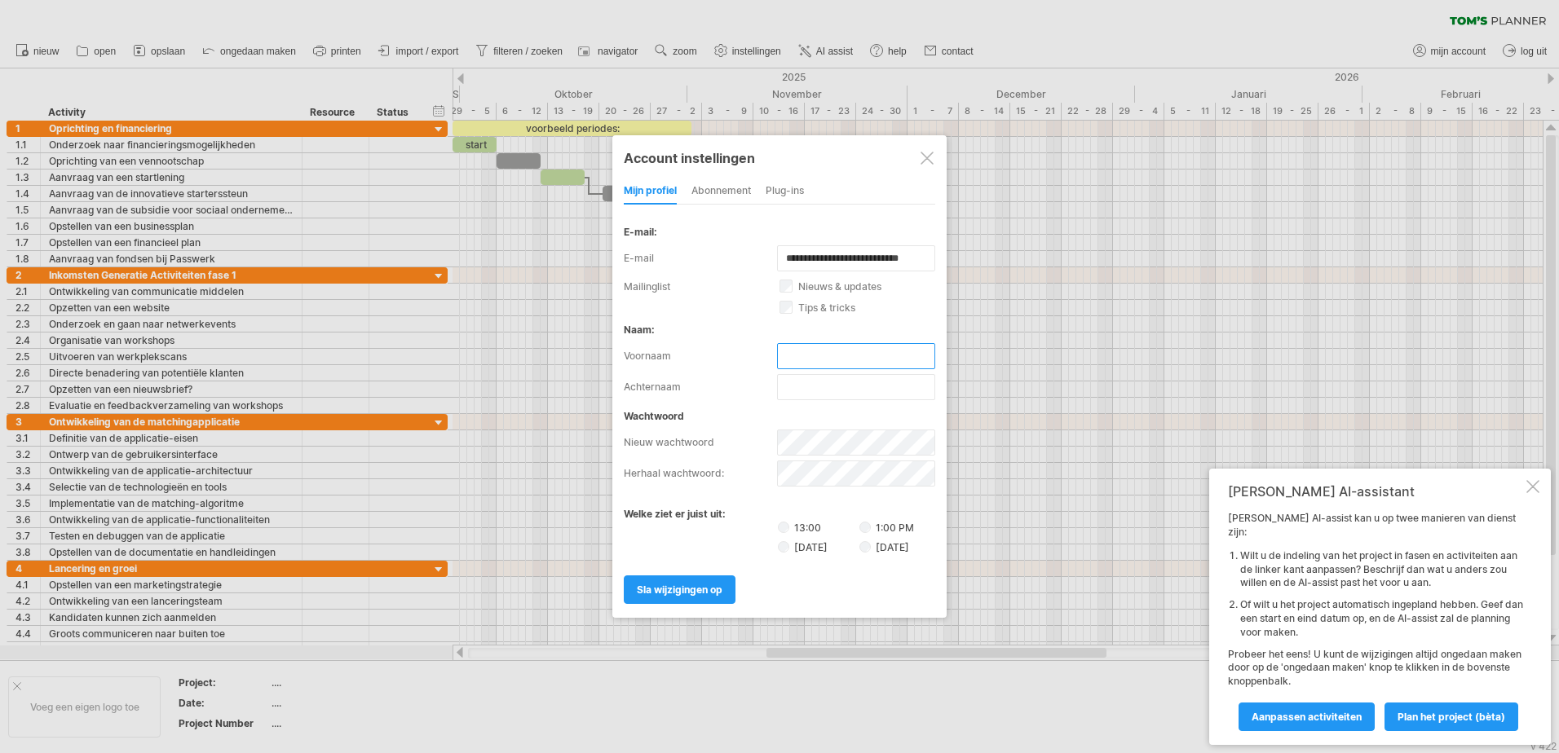
scroll to position [0, 0]
click at [800, 355] on input "text" at bounding box center [856, 356] width 158 height 26
type input "*******"
type input "********"
click at [692, 591] on span "sla wijzigingen op" at bounding box center [680, 590] width 86 height 12
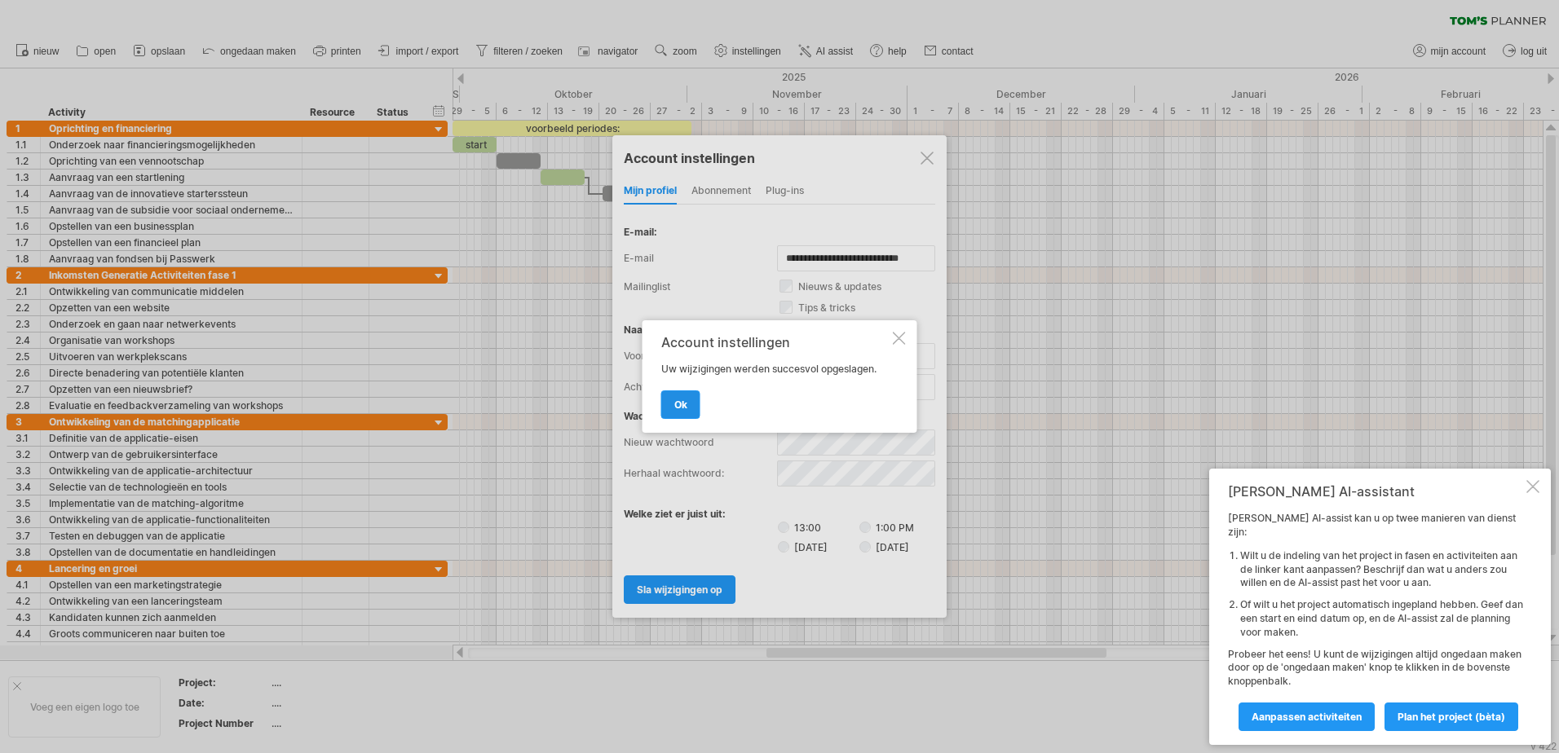
click at [682, 399] on span "ok" at bounding box center [680, 405] width 13 height 12
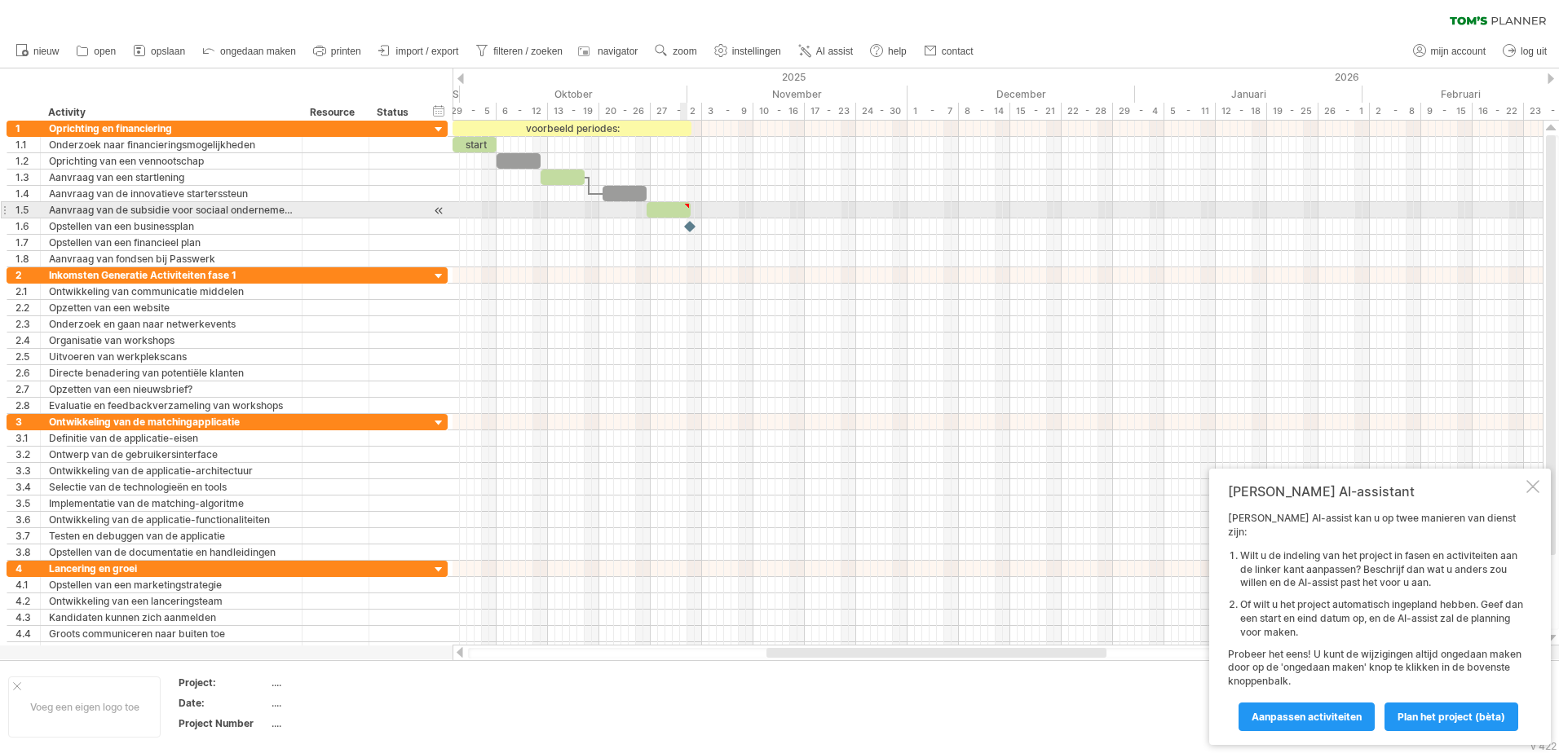
type textarea "**********"
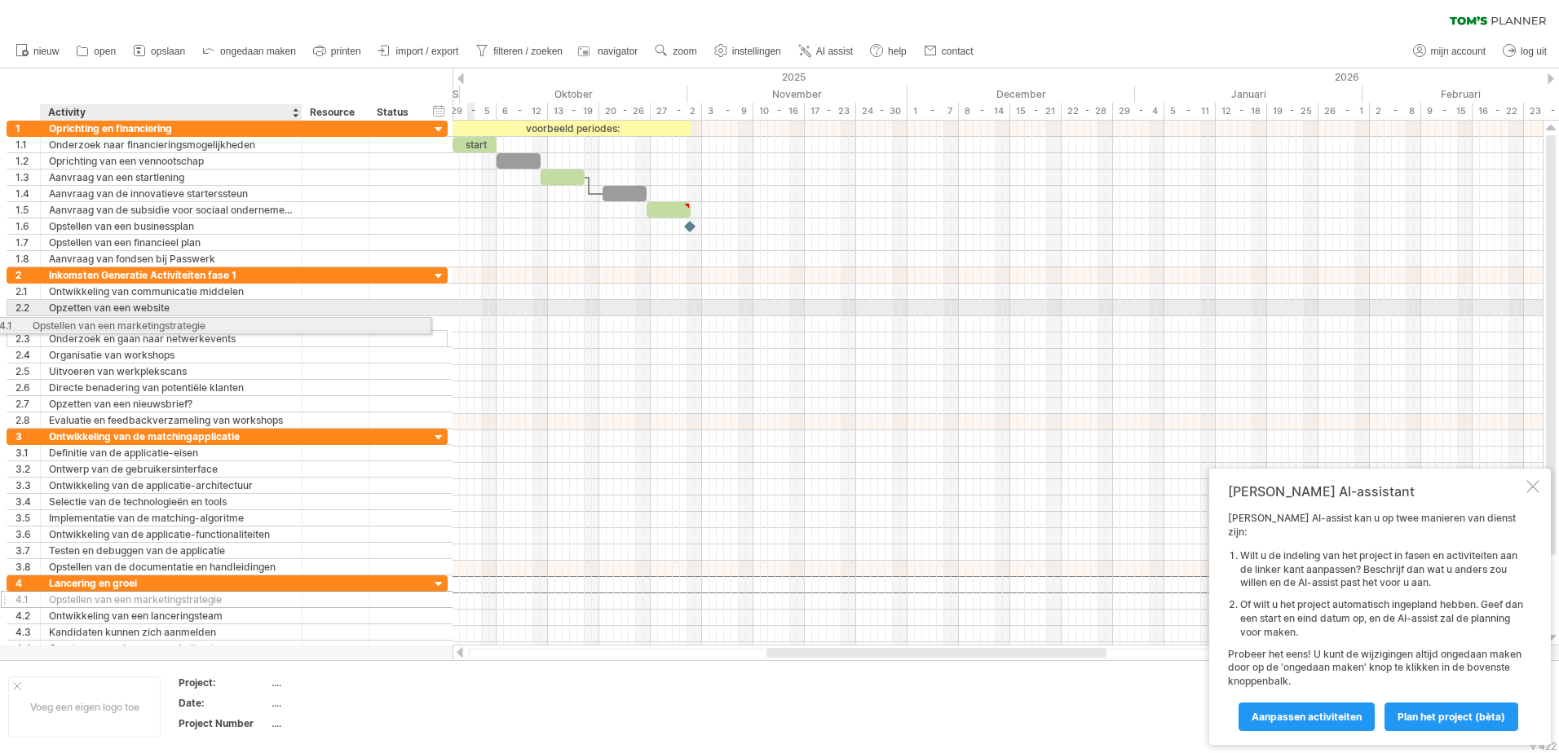
drag, startPoint x: 205, startPoint y: 588, endPoint x: 169, endPoint y: 324, distance: 266.7
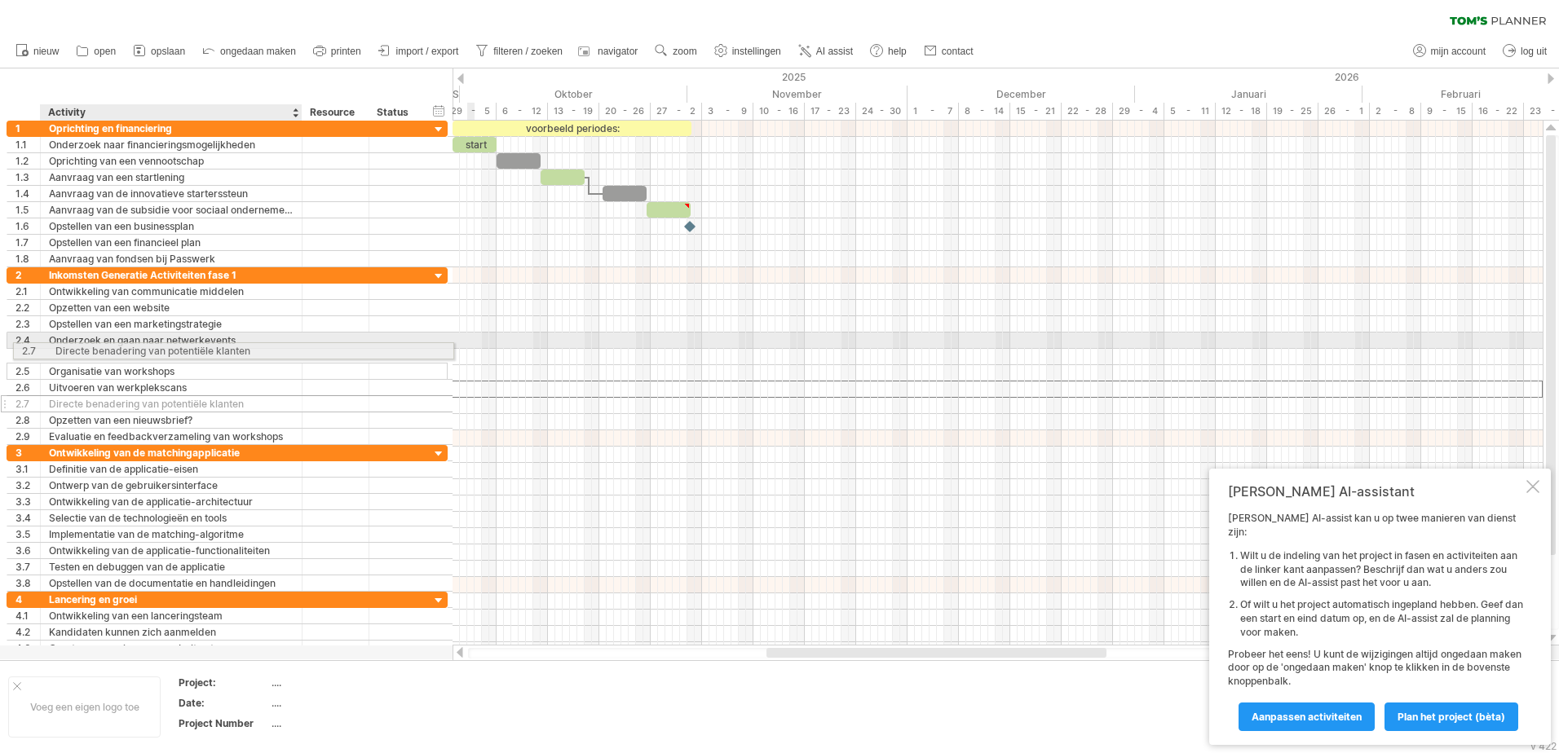
drag, startPoint x: 157, startPoint y: 390, endPoint x: 158, endPoint y: 348, distance: 41.6
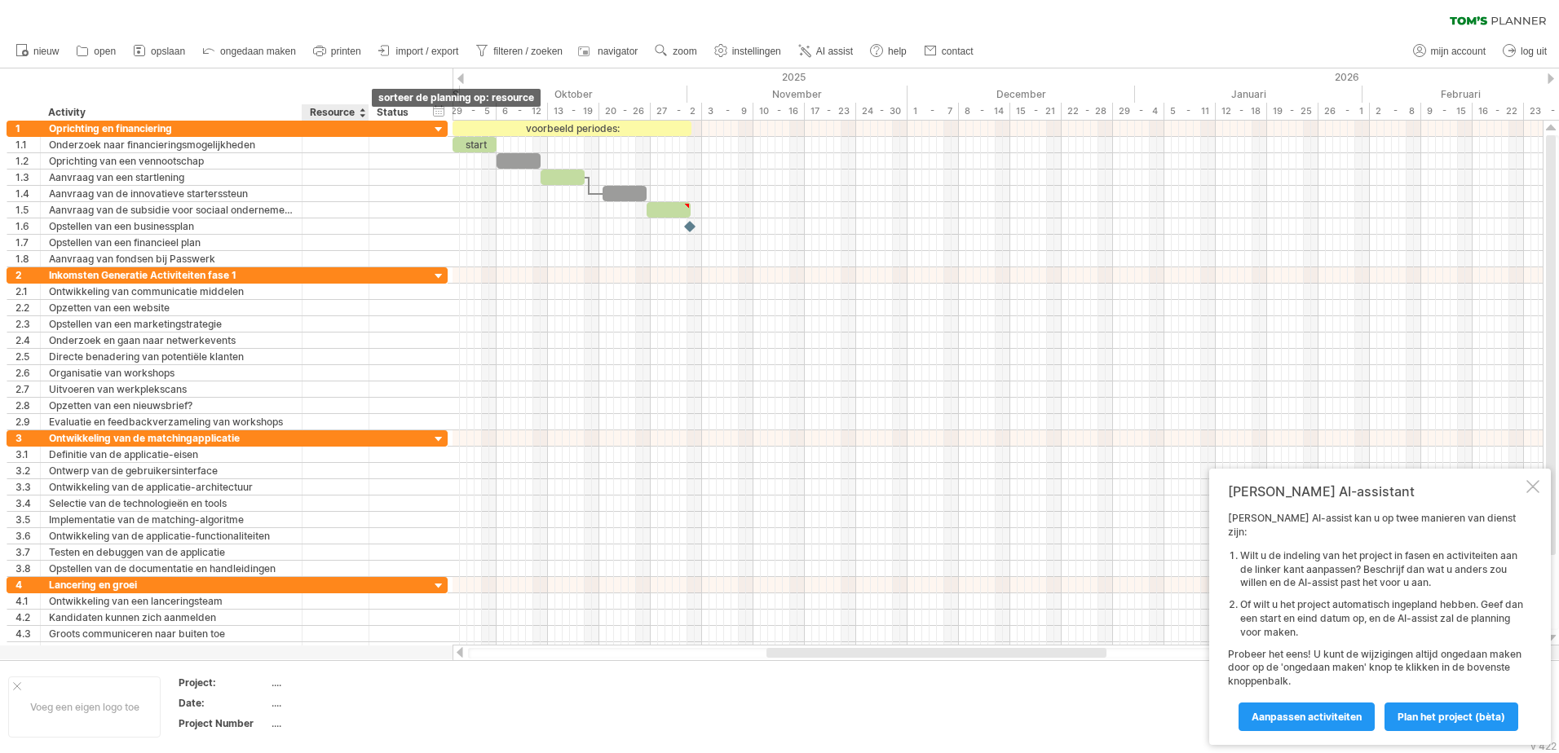
click at [360, 116] on div at bounding box center [362, 112] width 7 height 16
click at [1318, 712] on span "Aanpassen activiteiten" at bounding box center [1306, 717] width 110 height 12
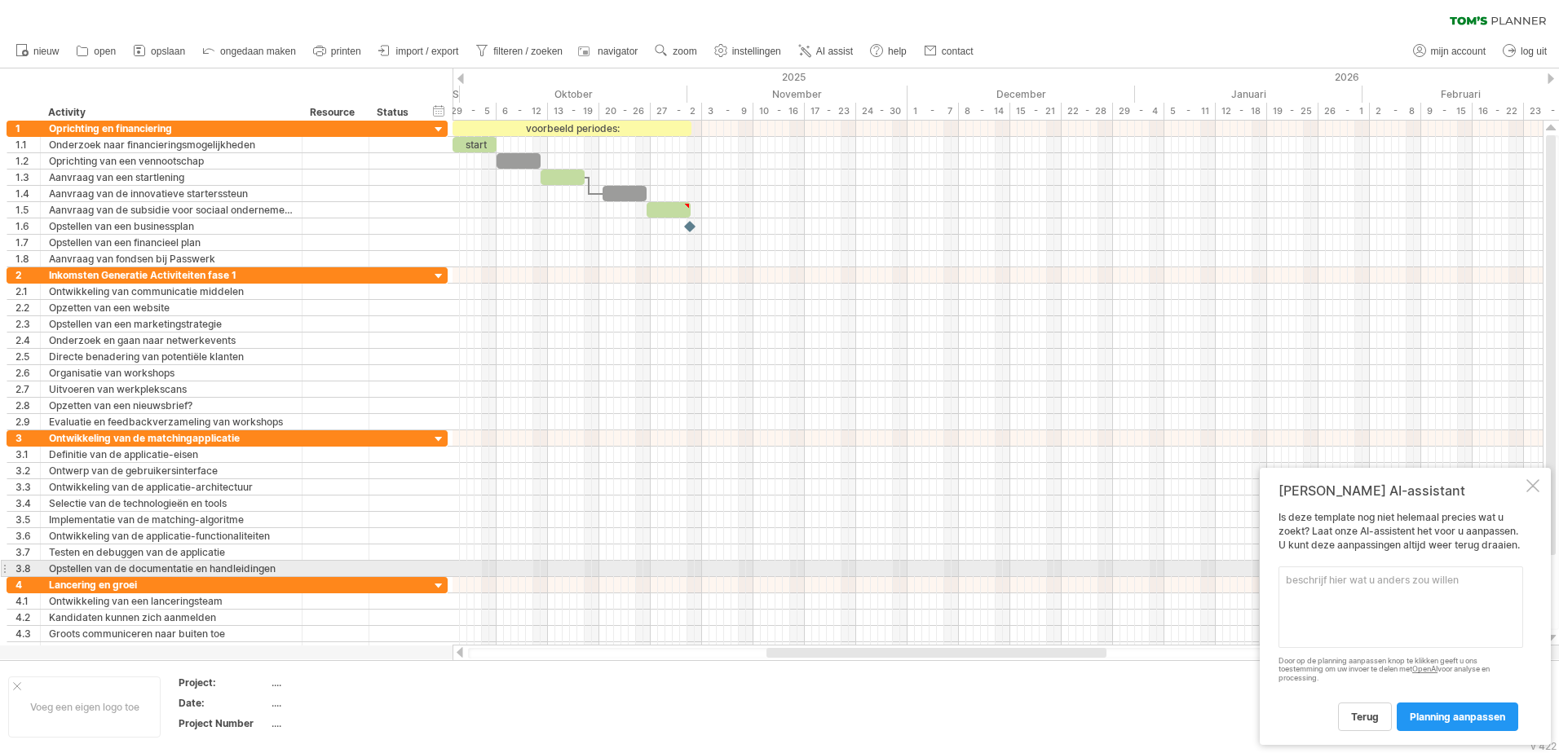
click at [1365, 570] on textarea at bounding box center [1400, 608] width 245 height 82
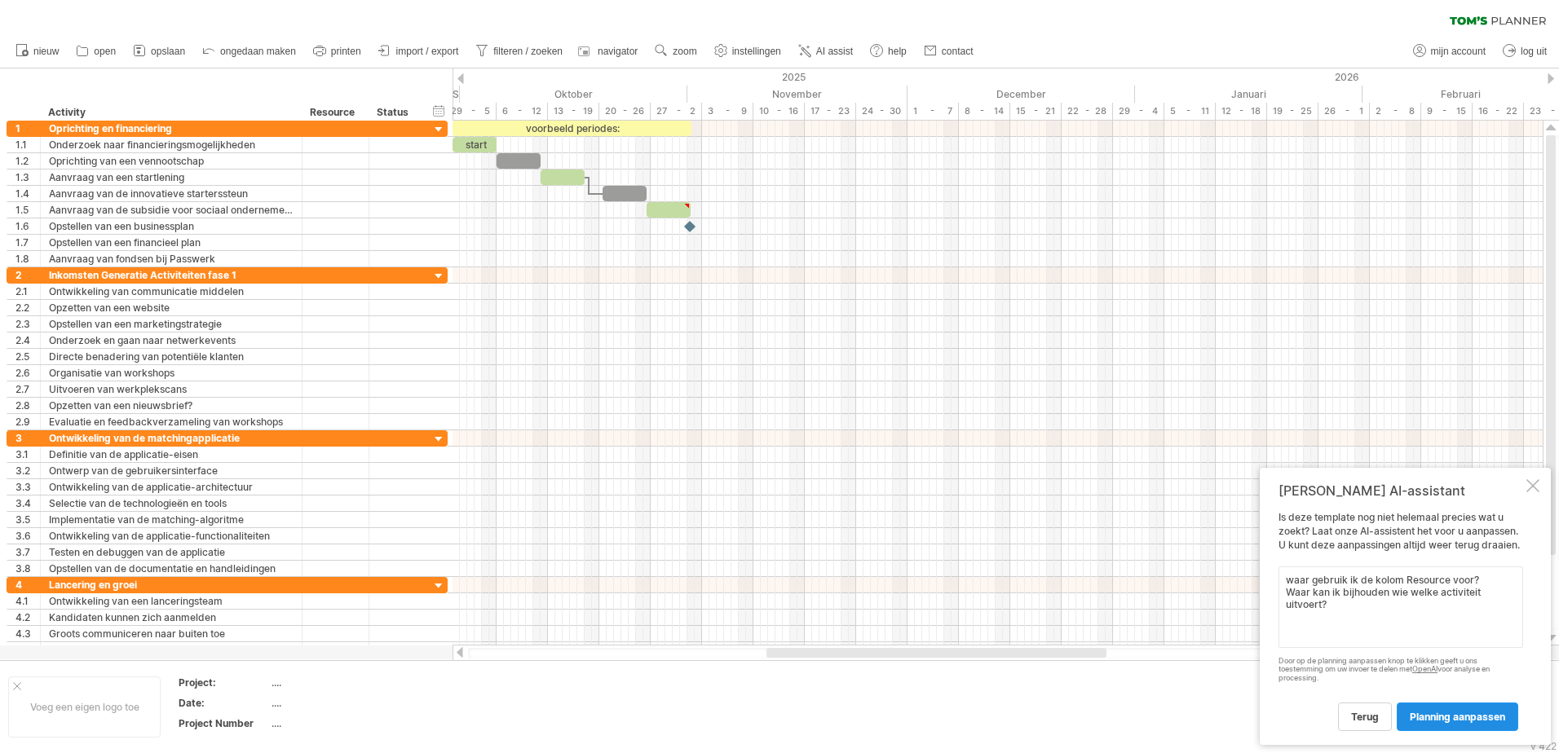
type textarea "waar gebruik ik de kolom Resource voor? Waar kan ik bijhouden wie welke activit…"
click at [1419, 719] on span "planning aanpassen" at bounding box center [1457, 717] width 95 height 12
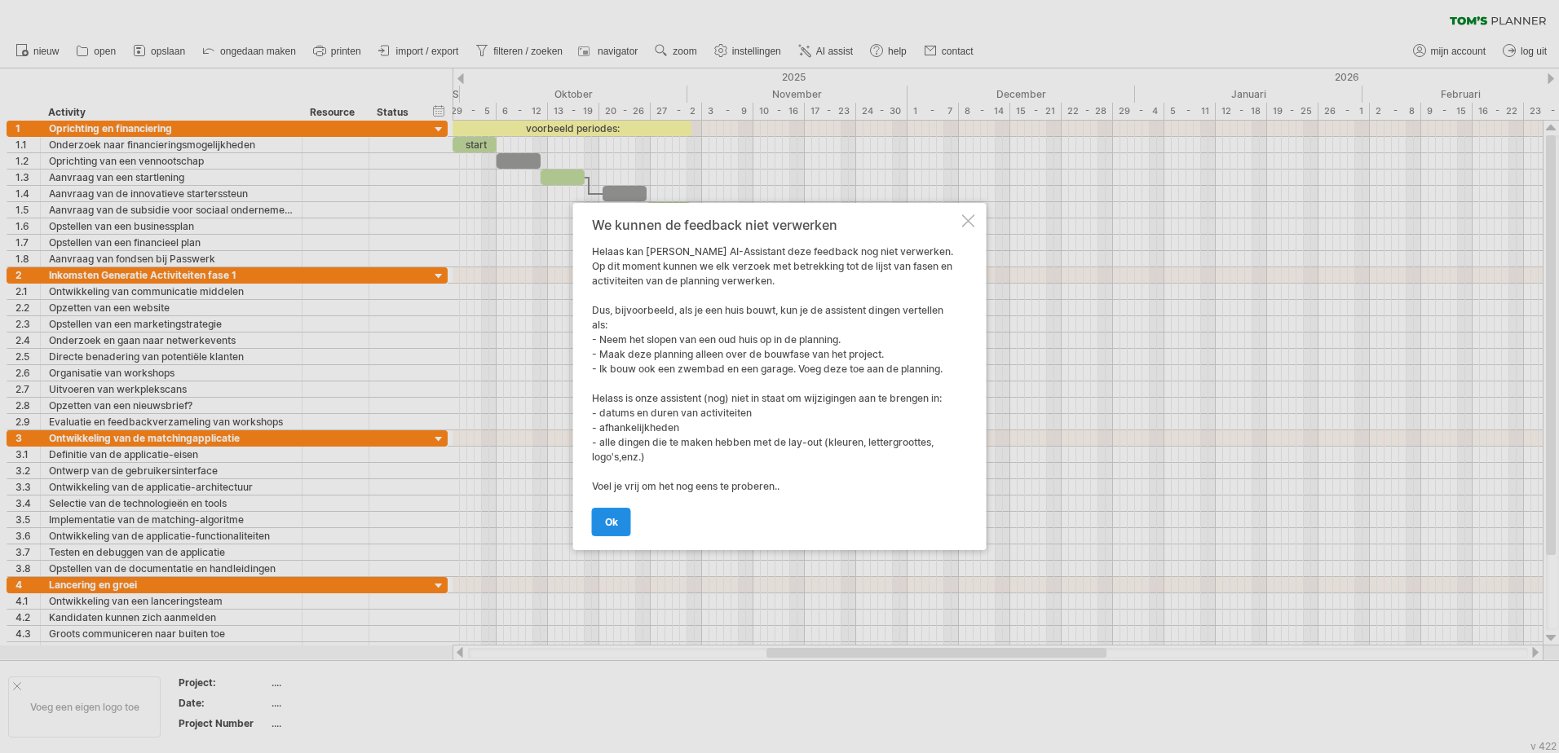
click at [602, 523] on link "ok" at bounding box center [611, 522] width 39 height 29
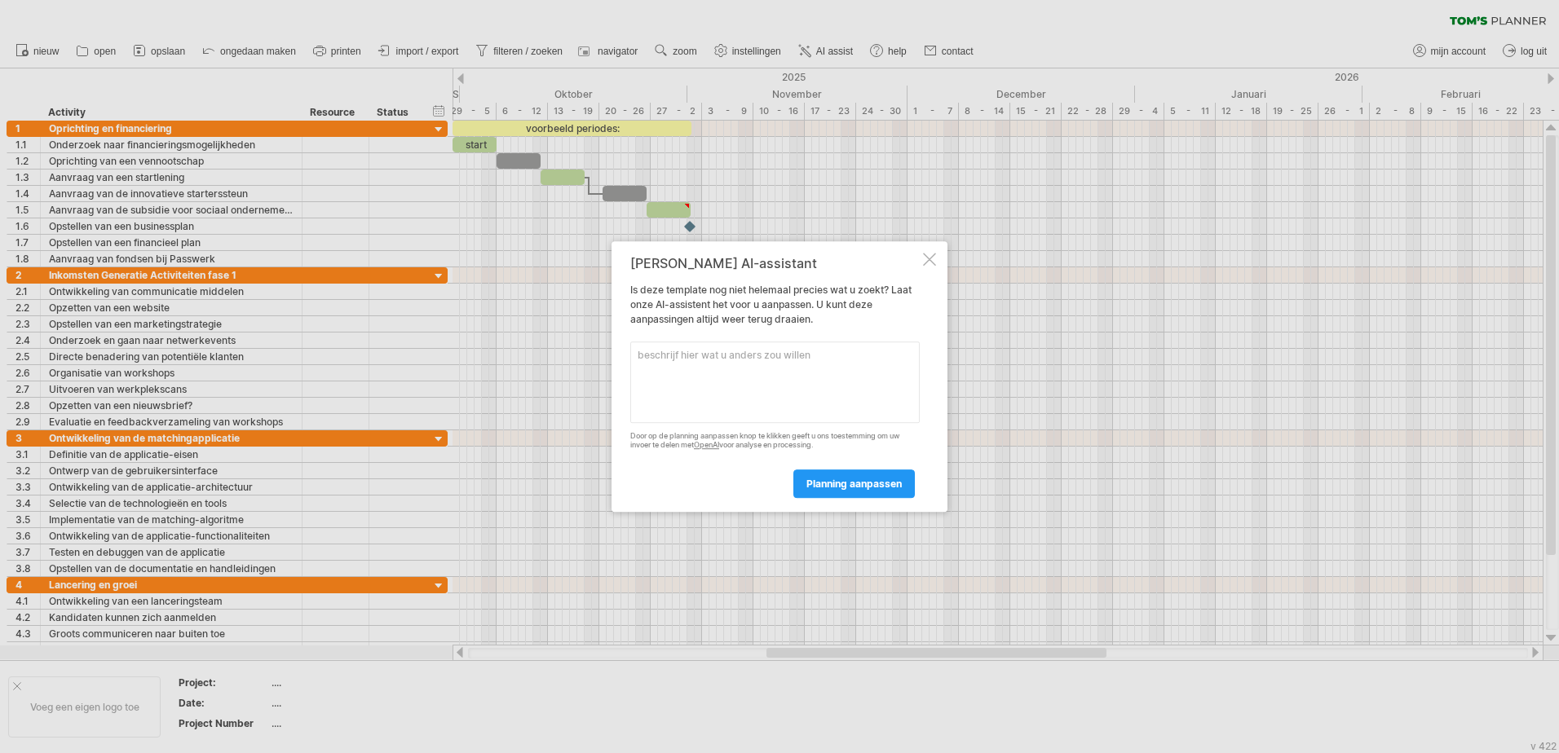
click at [439, 112] on div at bounding box center [779, 376] width 1559 height 753
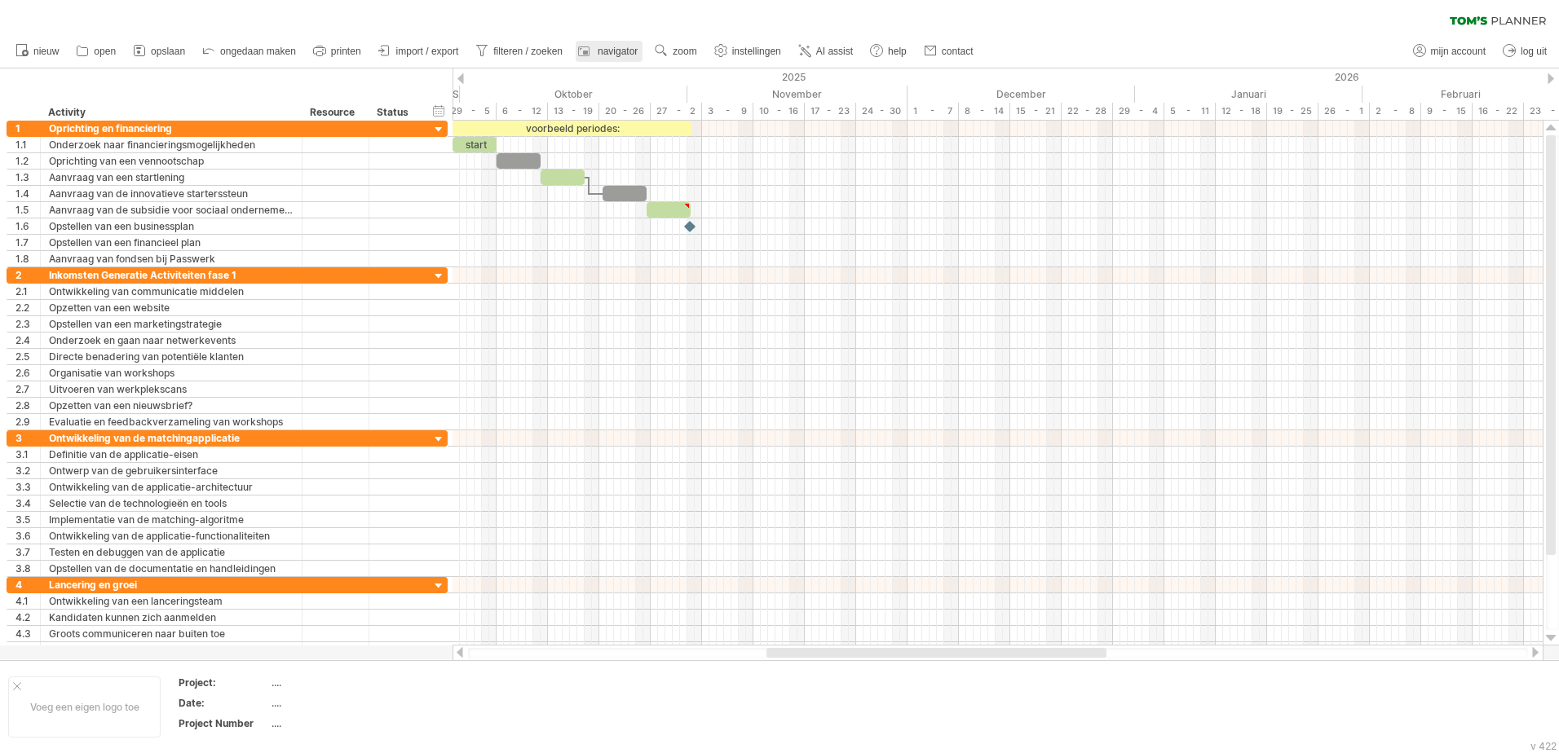
click at [592, 53] on div at bounding box center [586, 51] width 16 height 16
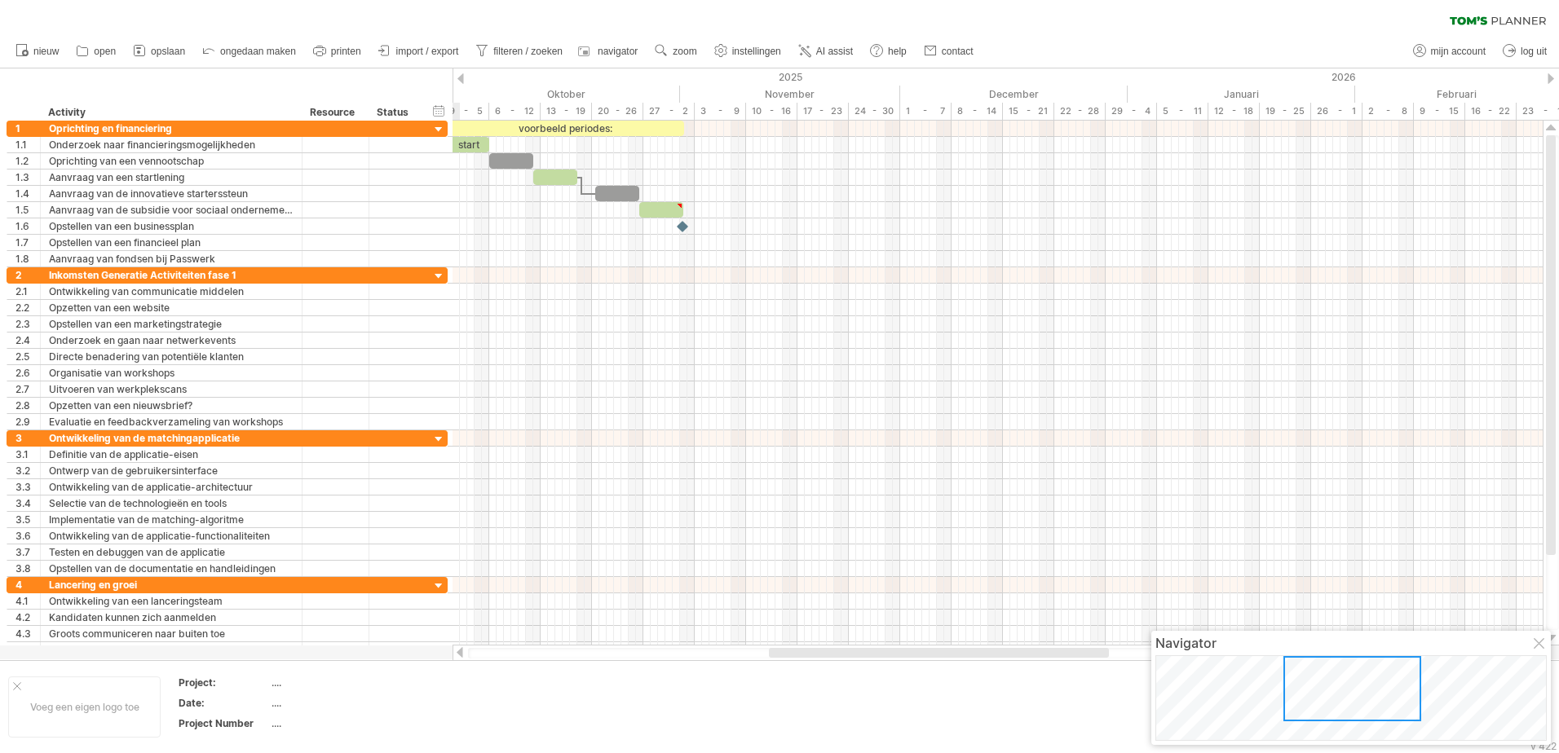
drag, startPoint x: 1285, startPoint y: 681, endPoint x: 1286, endPoint y: 659, distance: 22.0
click at [1286, 659] on div at bounding box center [1352, 688] width 138 height 65
click at [898, 55] on span "help" at bounding box center [897, 51] width 19 height 11
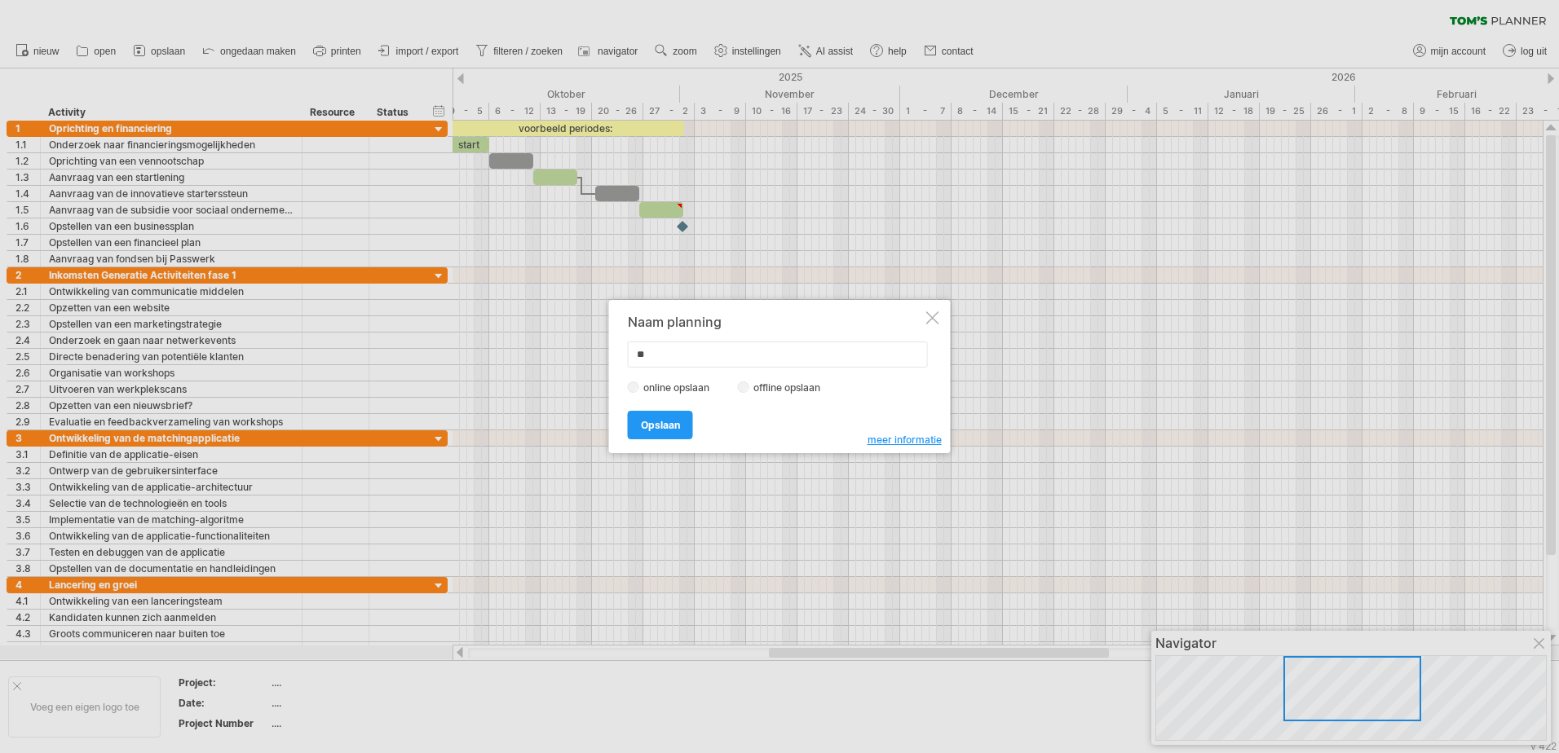
type input "*"
type input "*****"
click at [657, 422] on span "Opslaan" at bounding box center [660, 425] width 39 height 12
